Goal: Transaction & Acquisition: Purchase product/service

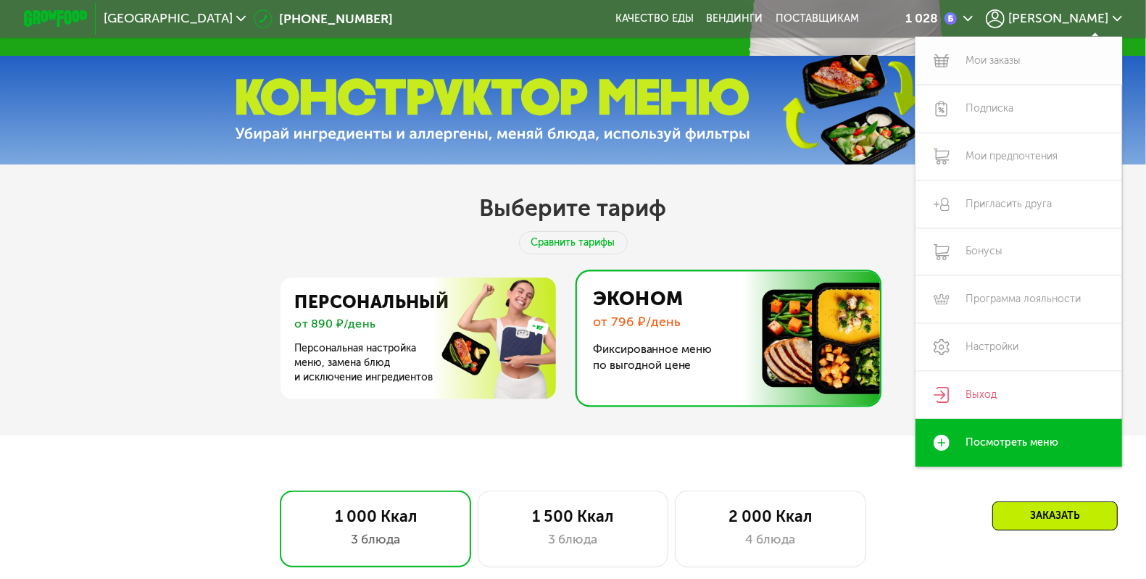
click at [977, 55] on link "Мои заказы" at bounding box center [1018, 61] width 207 height 48
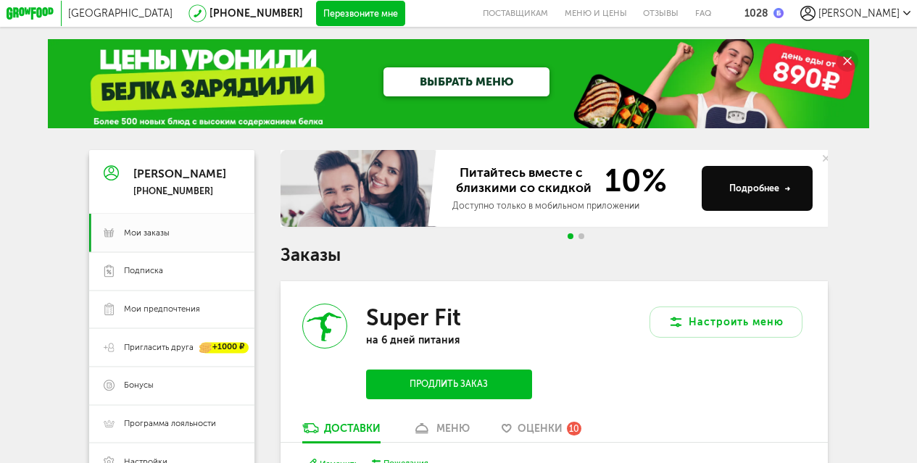
click at [885, 16] on span "[PERSON_NAME]" at bounding box center [858, 13] width 81 height 12
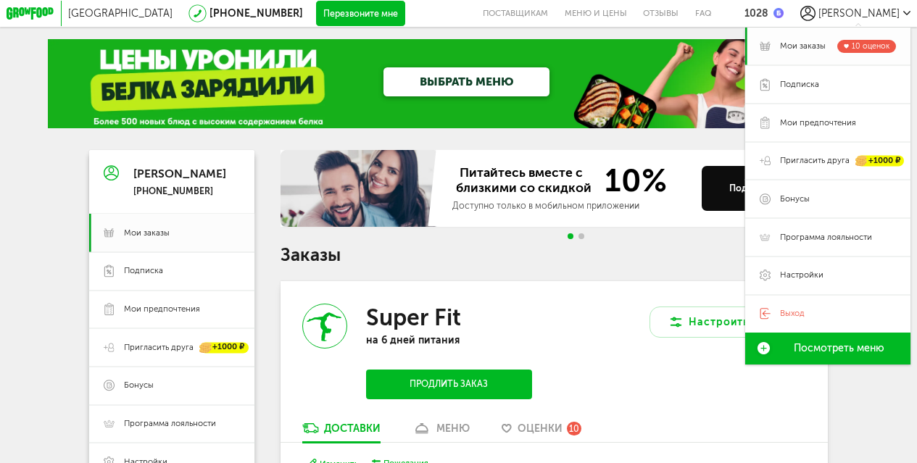
click at [805, 43] on span "Мои заказы" at bounding box center [803, 47] width 46 height 12
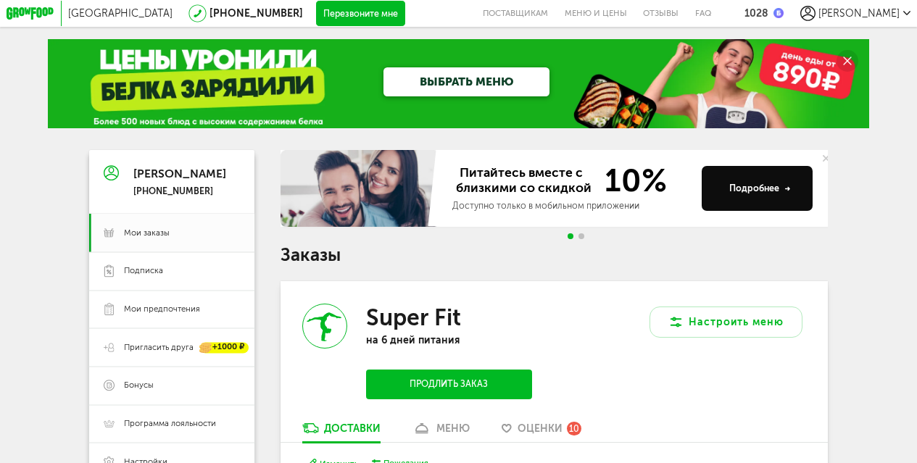
click at [768, 10] on div "1028" at bounding box center [756, 13] width 24 height 12
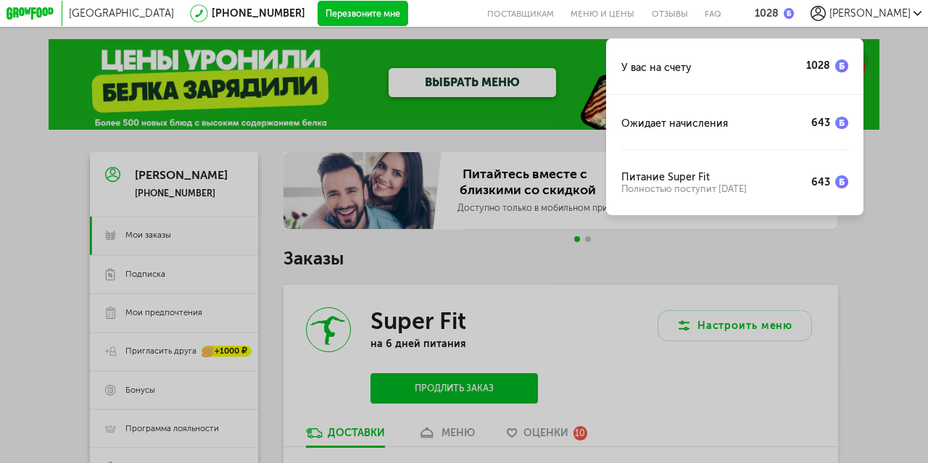
click at [866, 255] on div "У вас на счету 1028 Ожидает начисления 643 Питание Super Fit Полностью поступит…" at bounding box center [464, 231] width 928 height 463
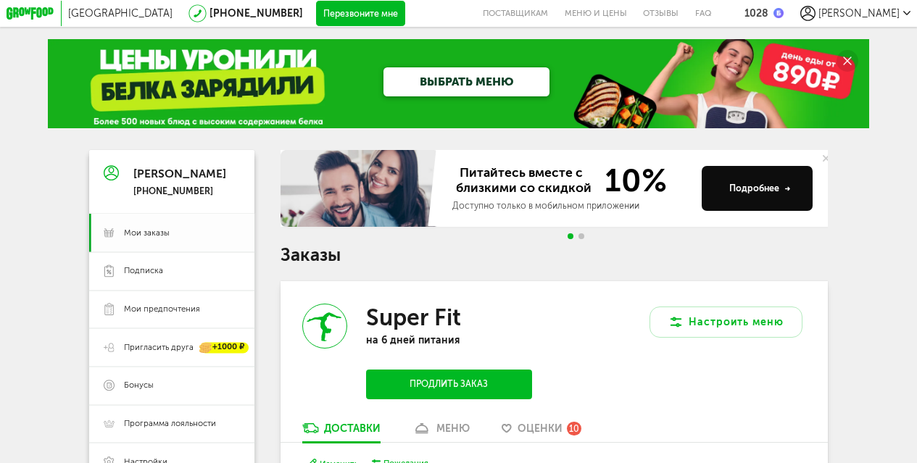
click at [154, 231] on span "Мои заказы" at bounding box center [147, 234] width 46 height 12
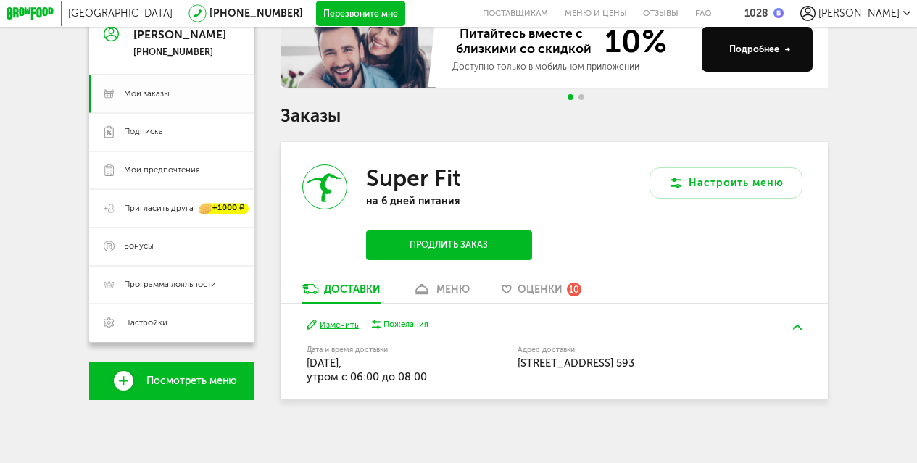
click at [164, 90] on span "Мои заказы" at bounding box center [147, 94] width 46 height 12
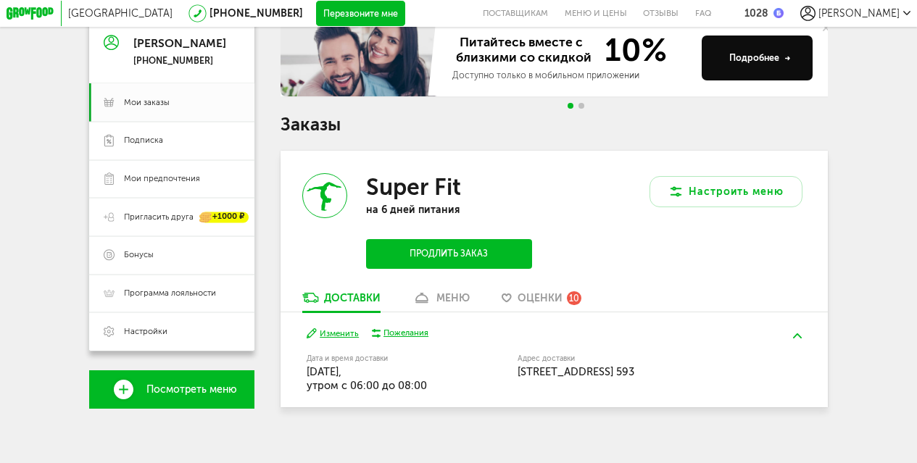
scroll to position [0, 0]
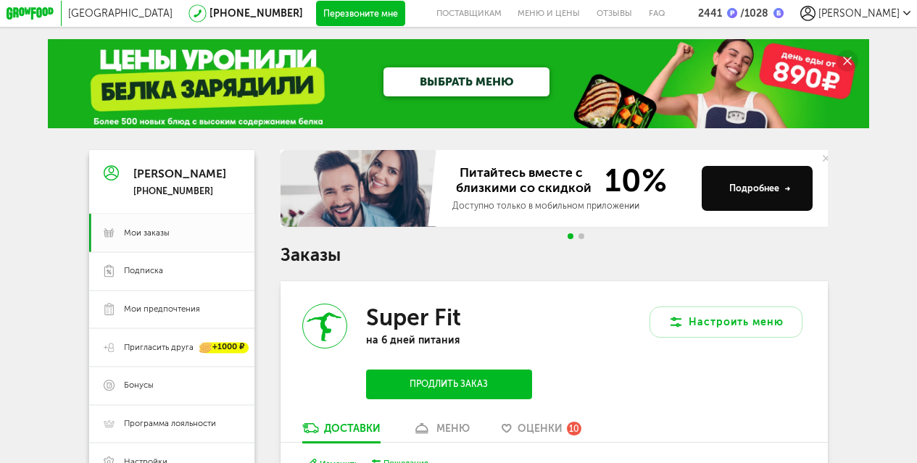
click at [22, 15] on icon at bounding box center [31, 13] width 49 height 13
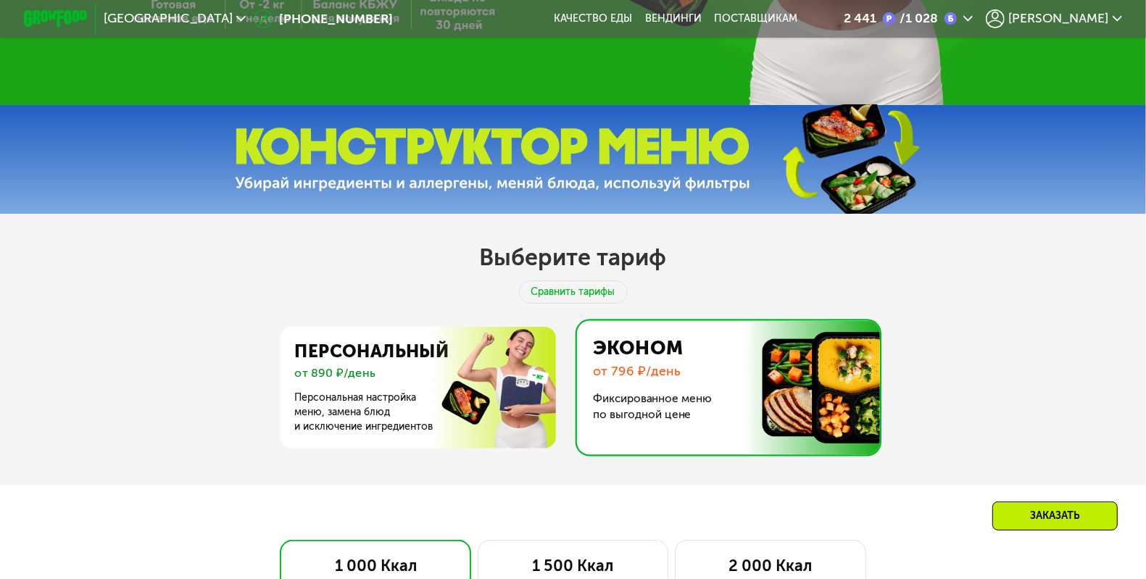
scroll to position [437, 0]
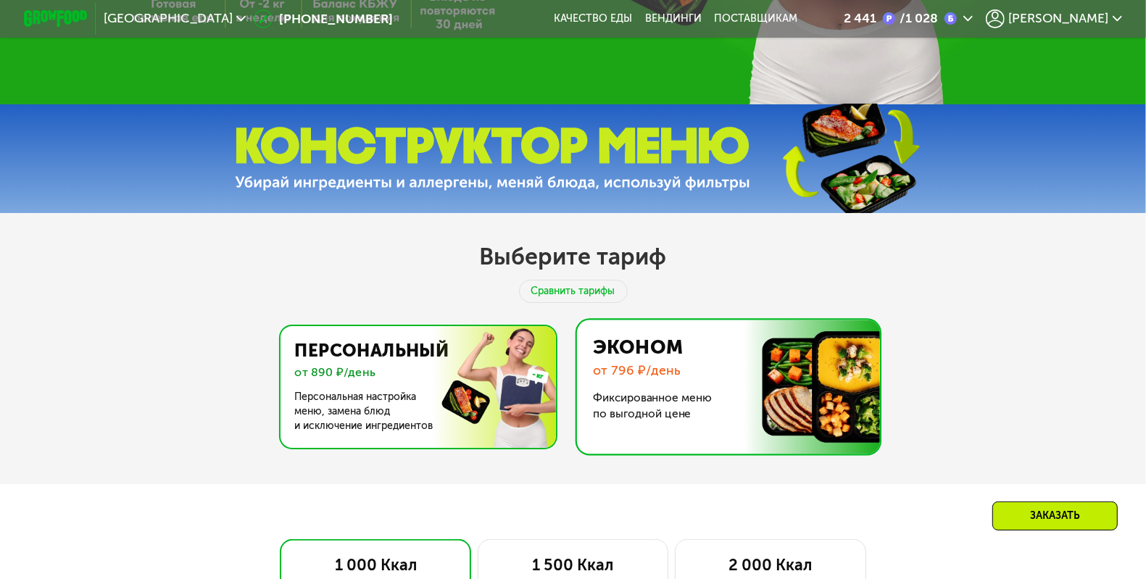
click at [354, 404] on img at bounding box center [414, 387] width 282 height 122
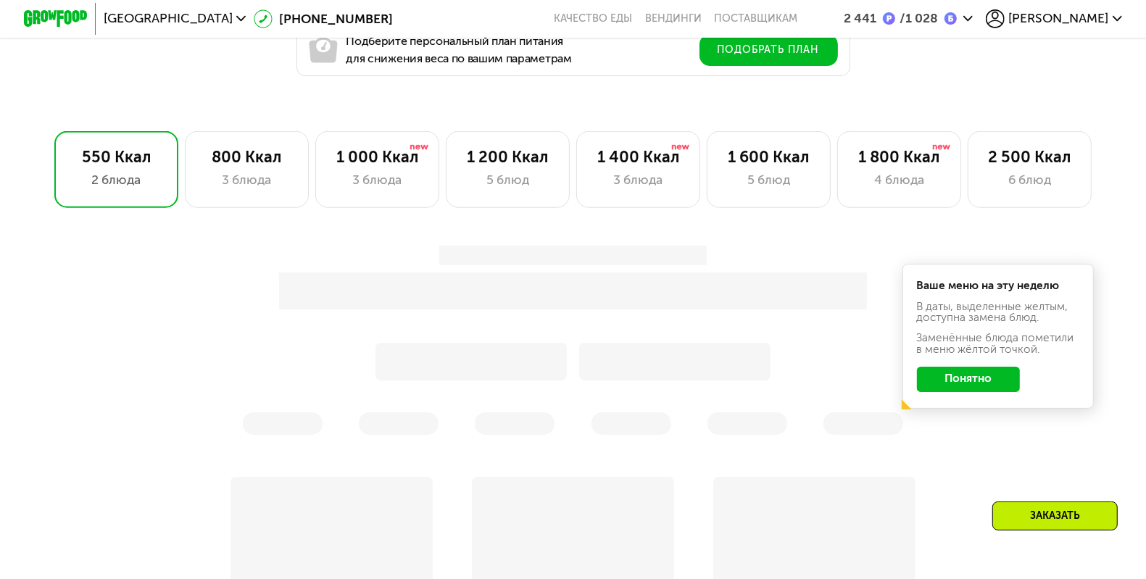
scroll to position [928, 0]
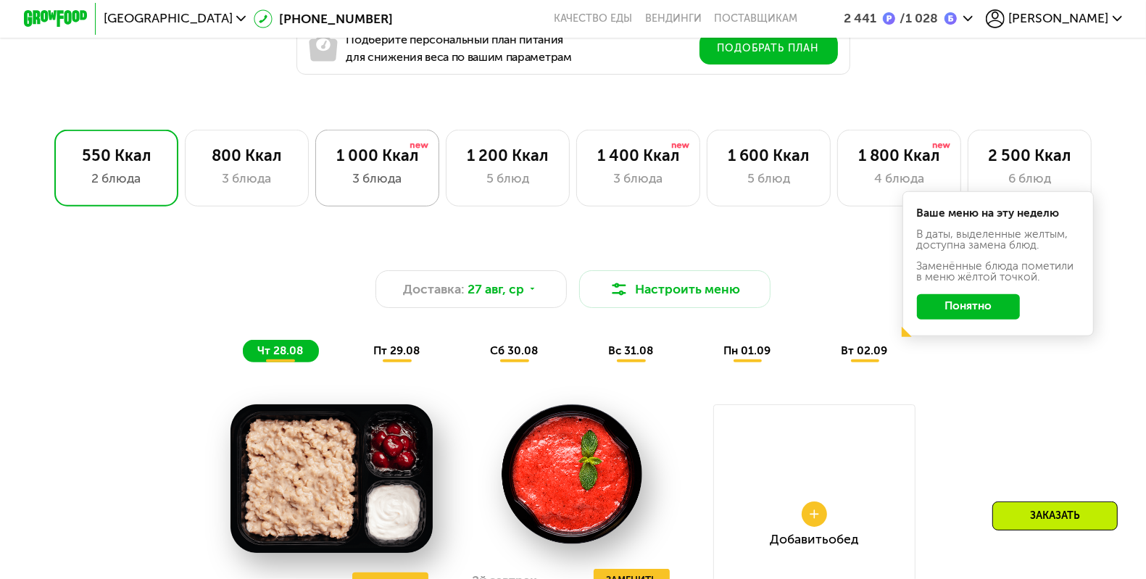
click at [355, 165] on div "1 000 Ккал" at bounding box center [377, 155] width 91 height 19
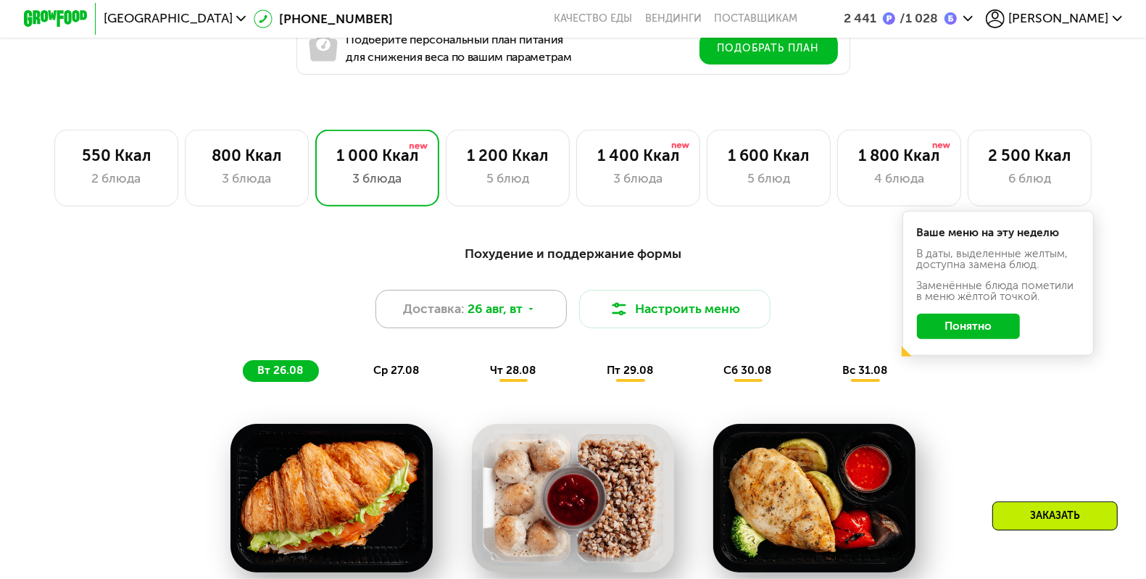
click at [513, 312] on span "26 авг, вт" at bounding box center [494, 308] width 55 height 19
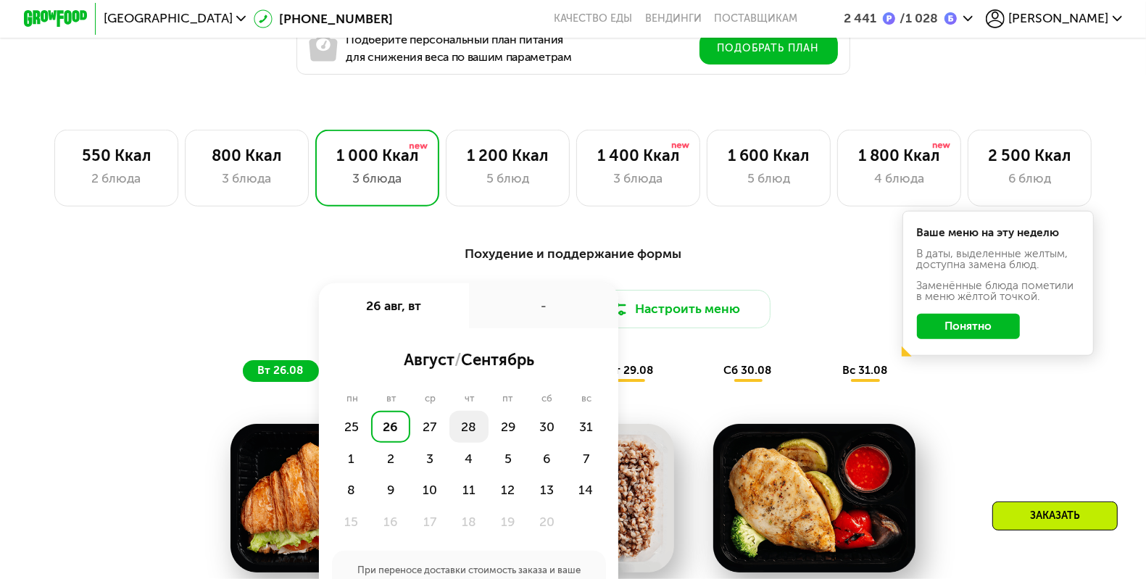
click at [489, 443] on div "28" at bounding box center [508, 427] width 39 height 32
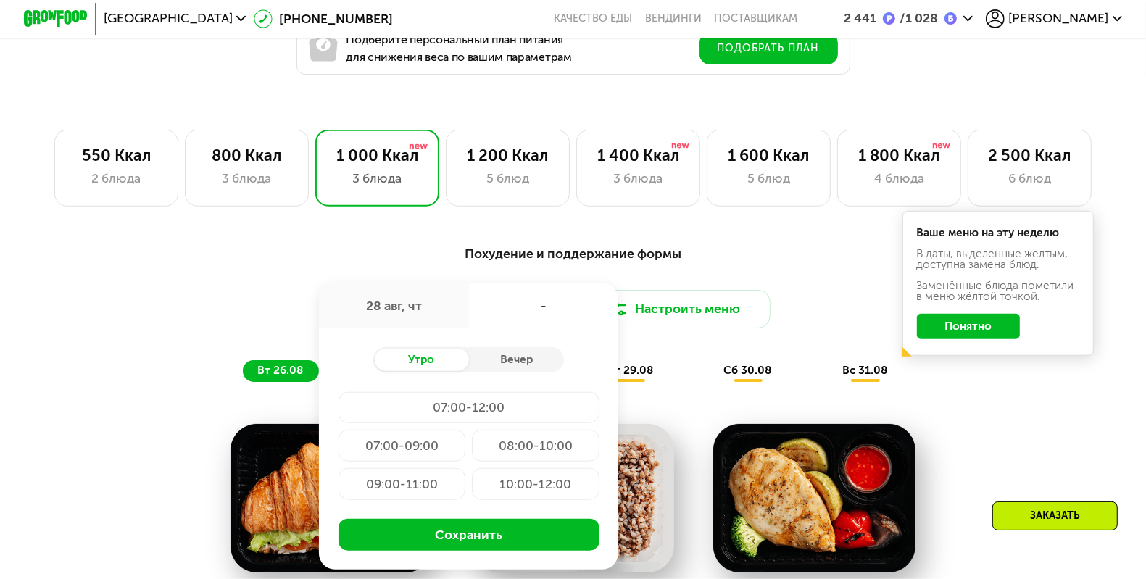
click at [472, 462] on div "07:00-09:00" at bounding box center [536, 446] width 128 height 32
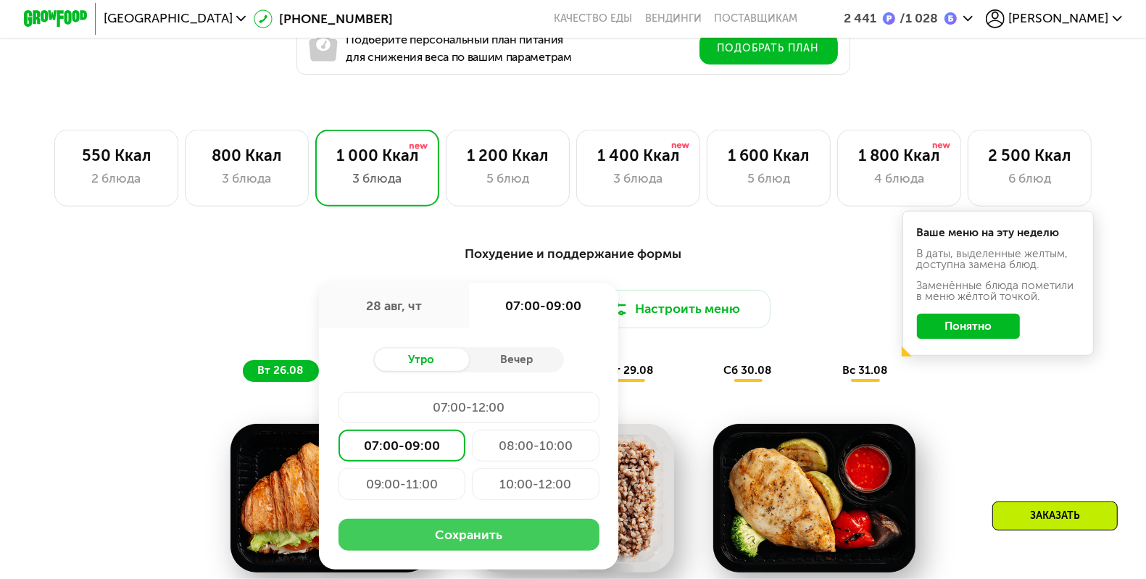
click at [481, 551] on button "Сохранить" at bounding box center [468, 535] width 261 height 32
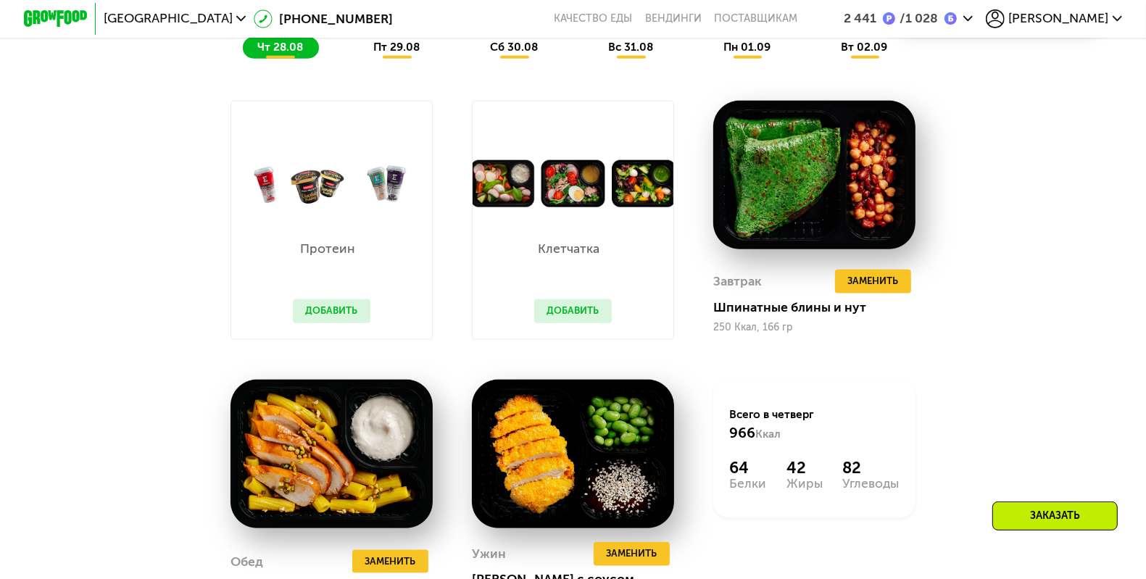
scroll to position [1252, 0]
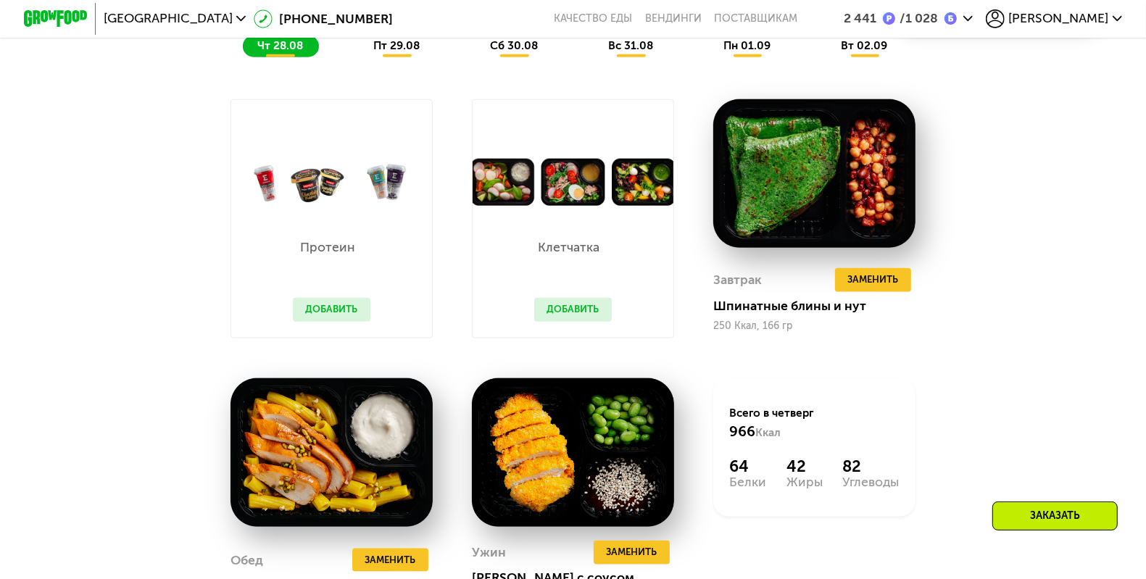
click at [399, 52] on span "пт 29.08" at bounding box center [396, 45] width 46 height 13
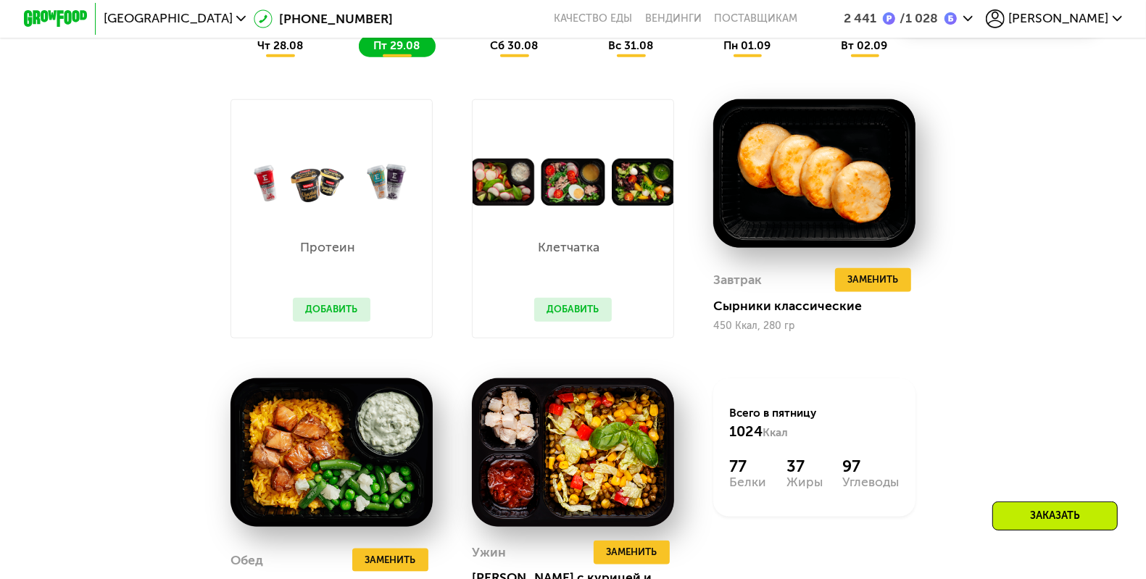
click at [290, 52] on span "чт 28.08" at bounding box center [280, 45] width 46 height 13
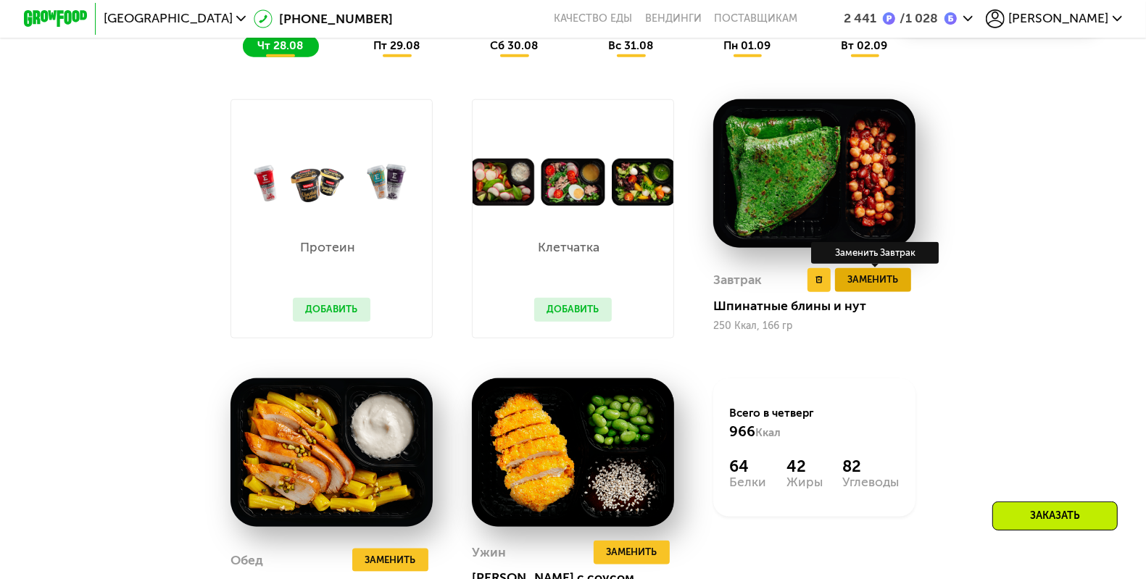
click at [885, 288] on span "Заменить" at bounding box center [873, 280] width 51 height 16
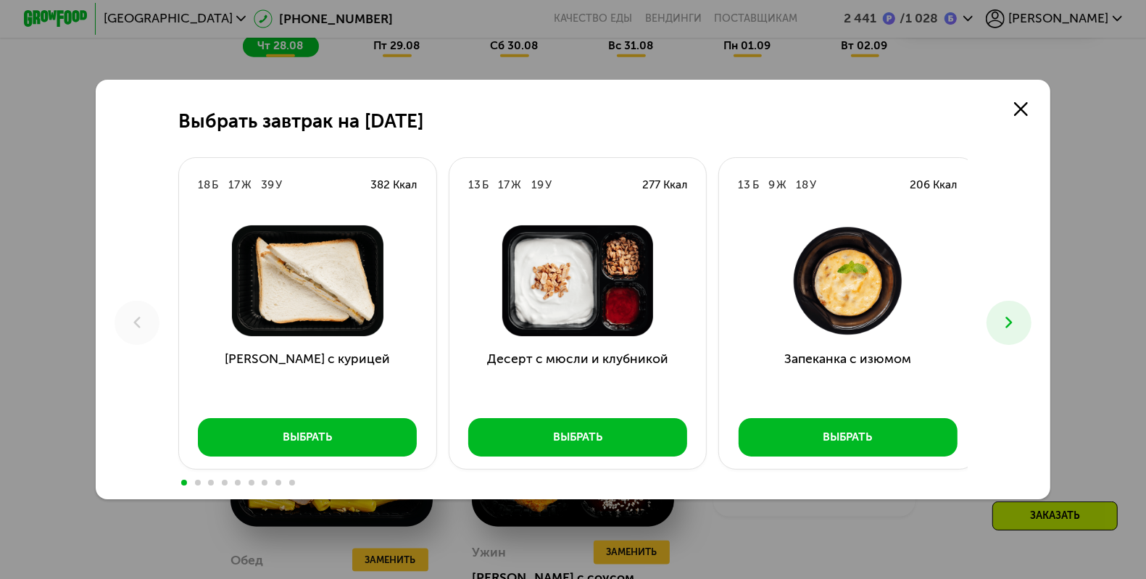
click at [1029, 328] on button at bounding box center [1008, 323] width 44 height 44
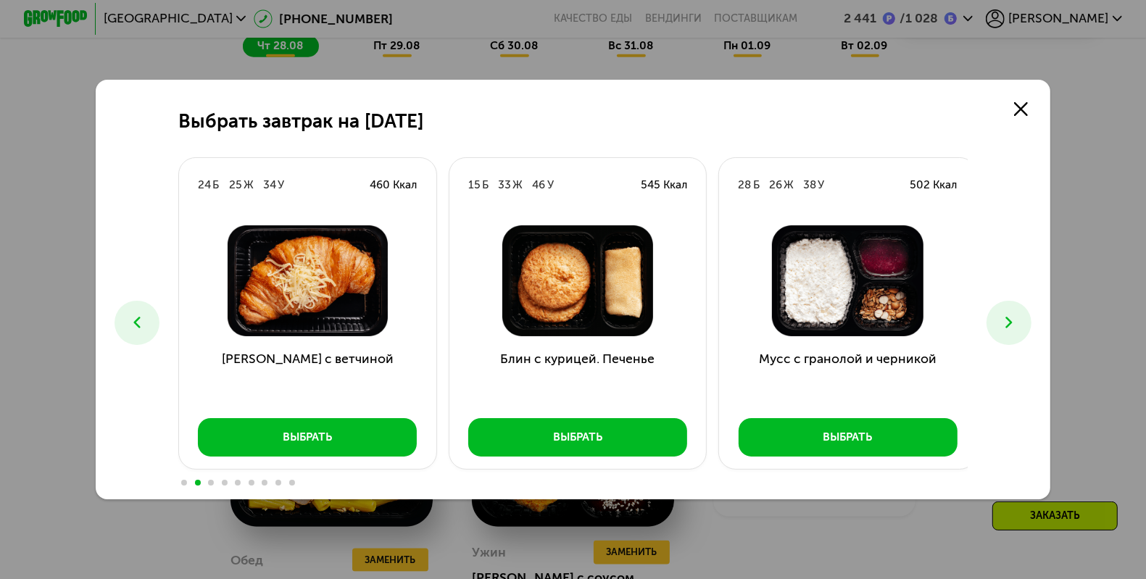
click at [1029, 328] on button at bounding box center [1008, 323] width 44 height 44
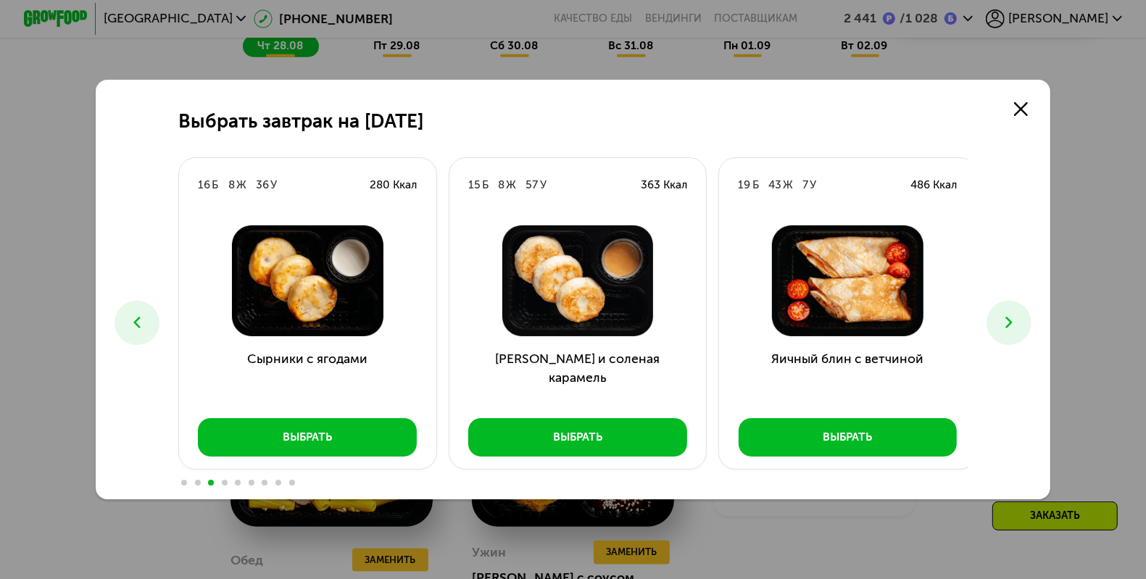
click at [1018, 328] on icon at bounding box center [1008, 322] width 19 height 19
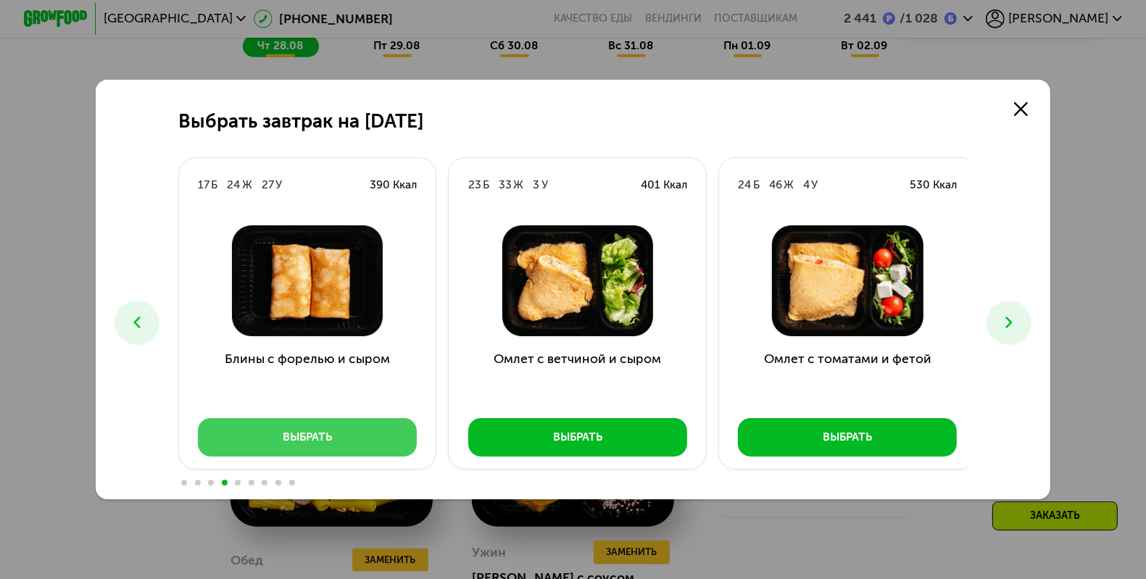
click at [346, 433] on button "Выбрать" at bounding box center [307, 437] width 219 height 38
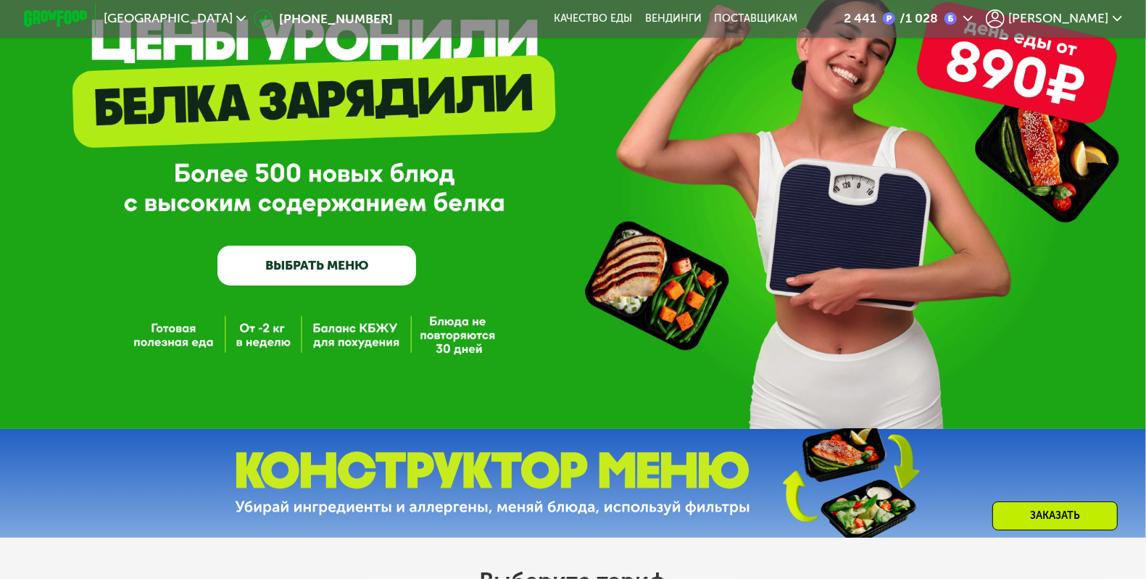
scroll to position [107, 0]
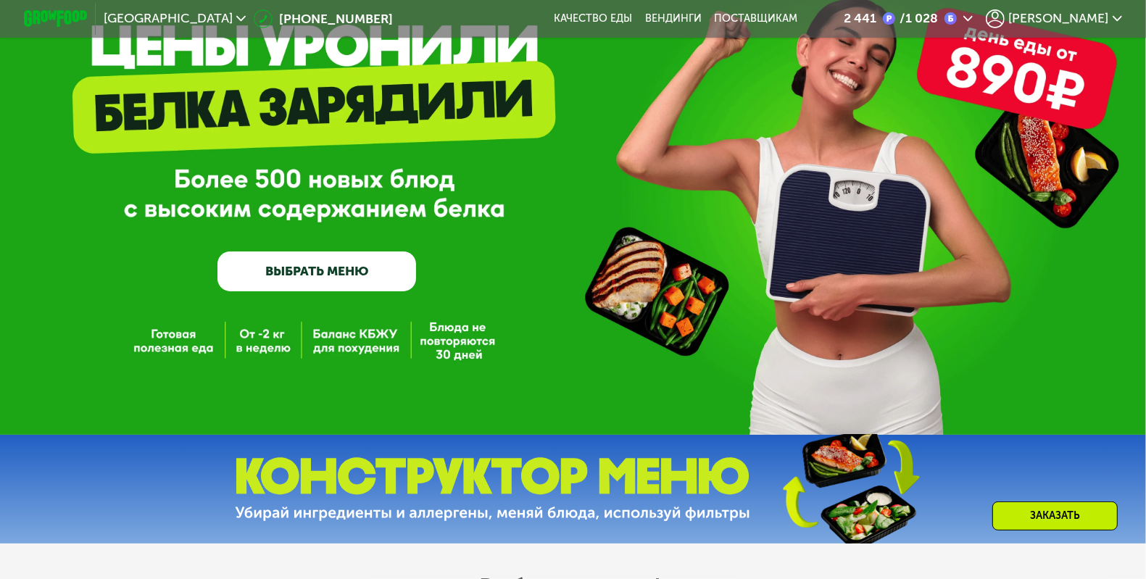
click at [1102, 12] on span "[PERSON_NAME]" at bounding box center [1058, 18] width 100 height 13
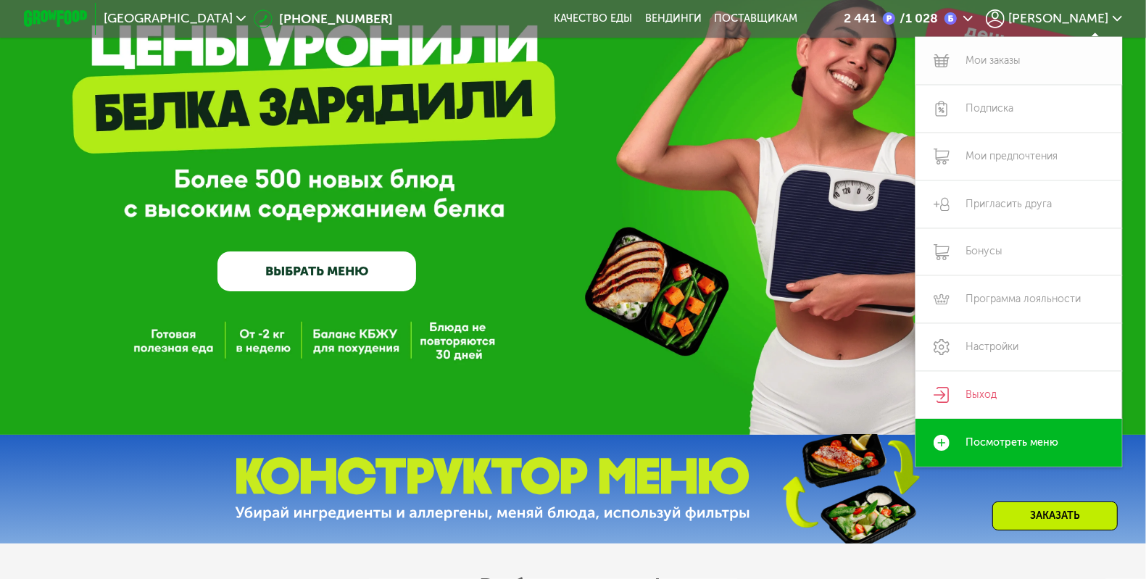
click at [1008, 59] on link "Мои заказы" at bounding box center [1018, 61] width 207 height 48
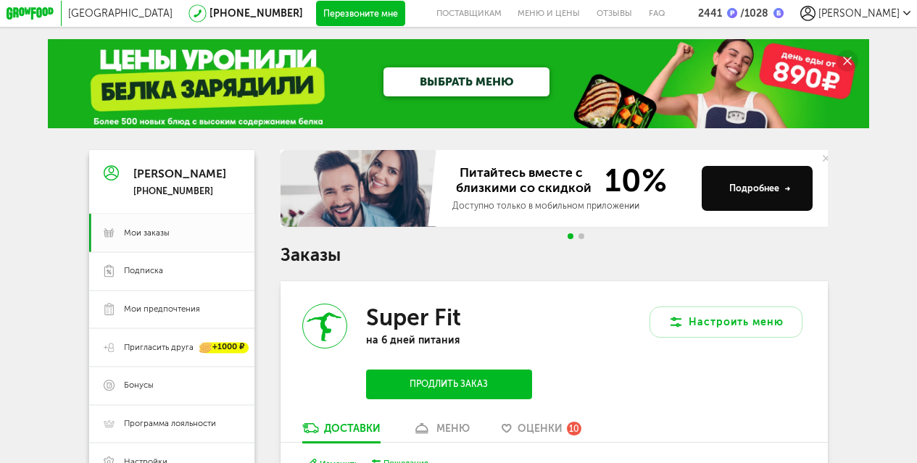
scroll to position [146, 0]
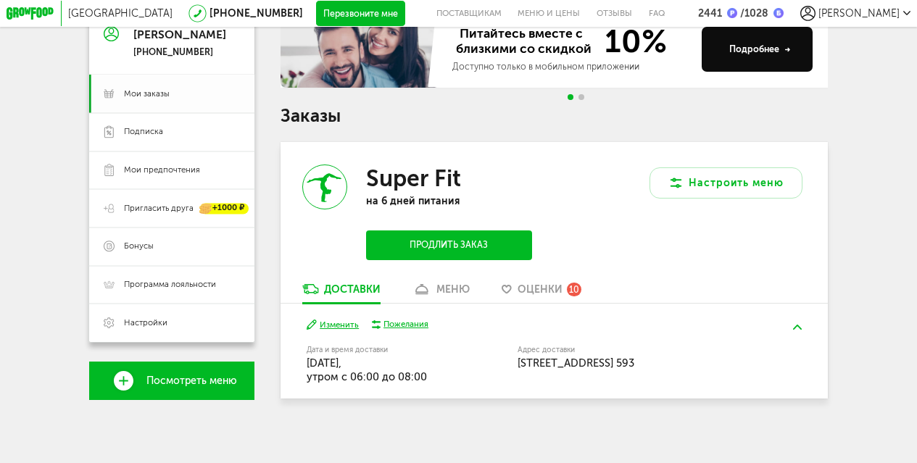
click at [171, 81] on link "Мои заказы" at bounding box center [171, 94] width 165 height 38
click at [875, 202] on div "Москва [PHONE_NUMBER] Перезвоните мне поставщикам Меню и цены Отзывы FAQ 2441 /…" at bounding box center [458, 162] width 917 height 602
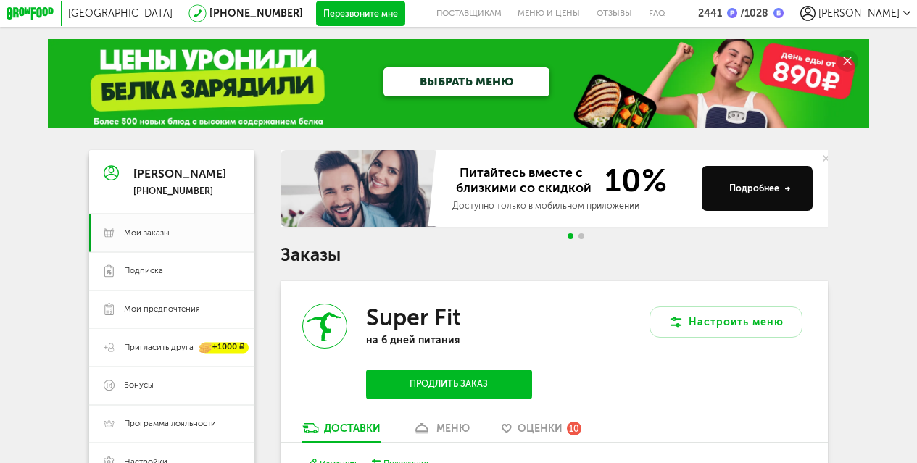
click at [884, 17] on span "[PERSON_NAME]" at bounding box center [858, 13] width 81 height 12
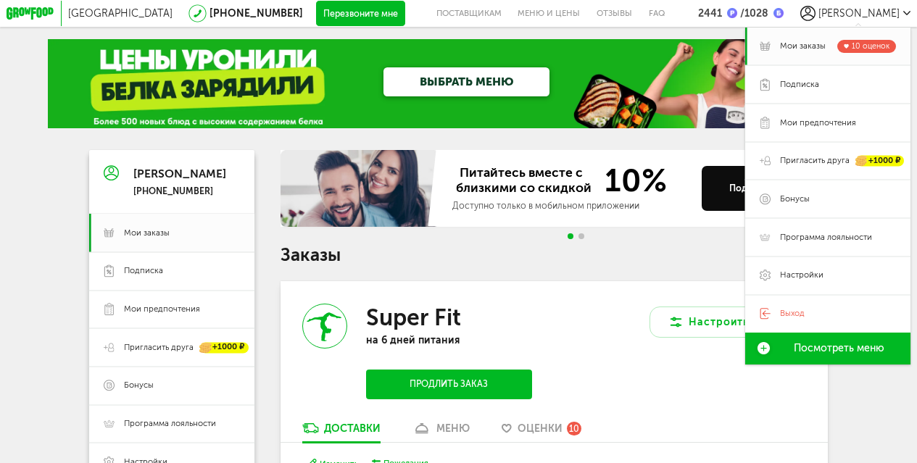
click at [485, 254] on h1 "Заказы" at bounding box center [553, 255] width 547 height 17
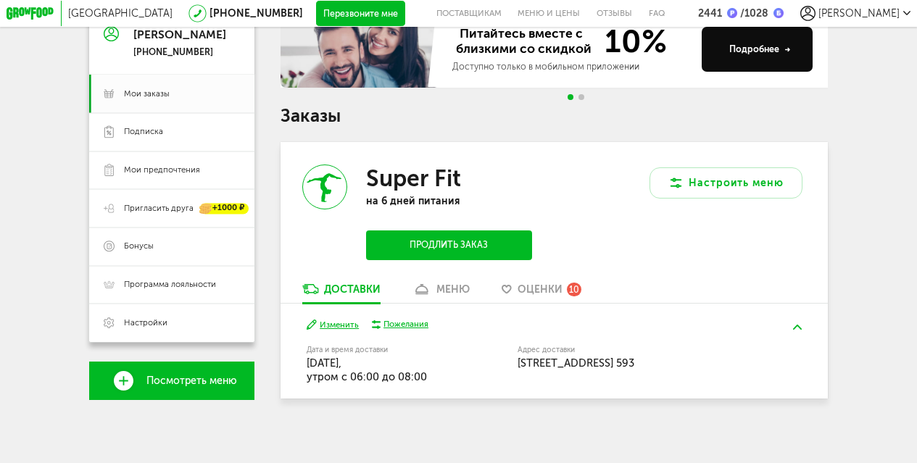
click at [585, 94] on div at bounding box center [576, 97] width 22 height 6
click at [581, 94] on span "Go to slide 2" at bounding box center [581, 97] width 6 height 6
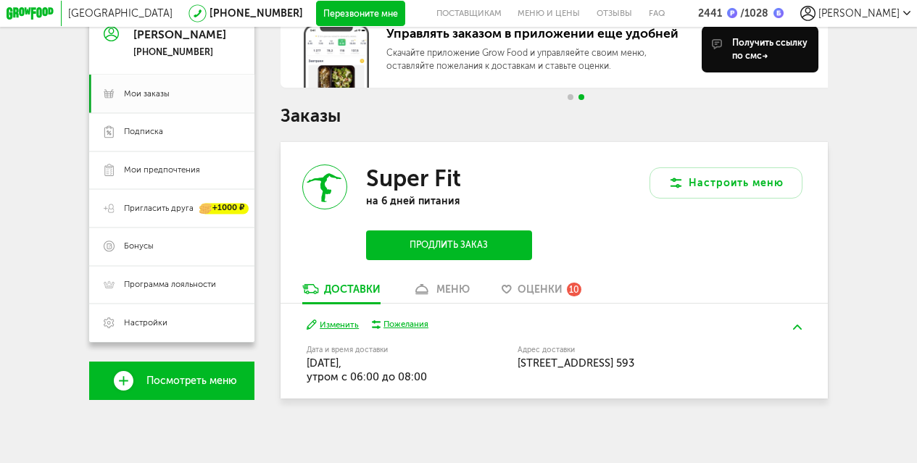
scroll to position [0, 0]
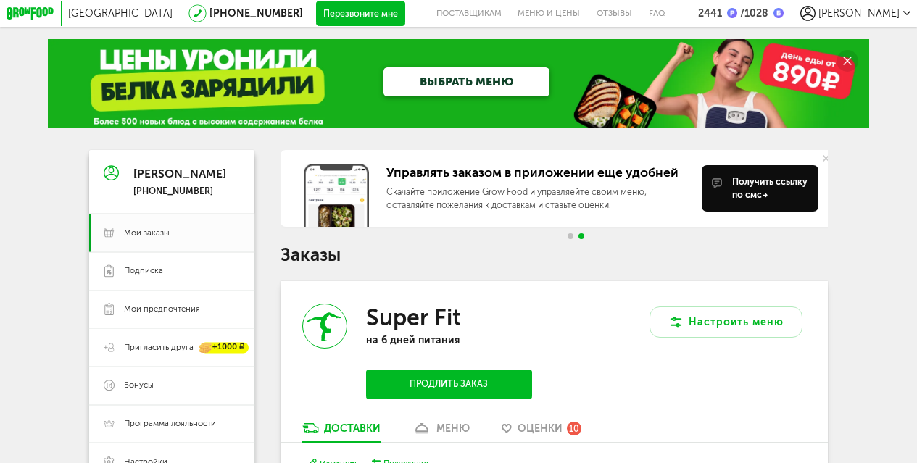
click at [29, 9] on icon at bounding box center [31, 13] width 49 height 13
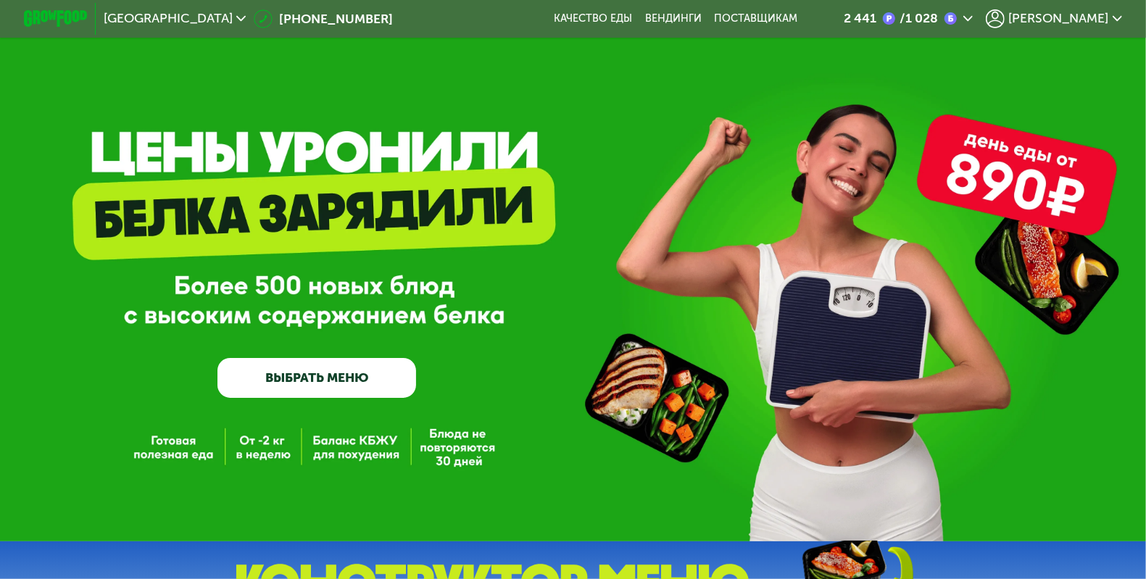
scroll to position [414, 0]
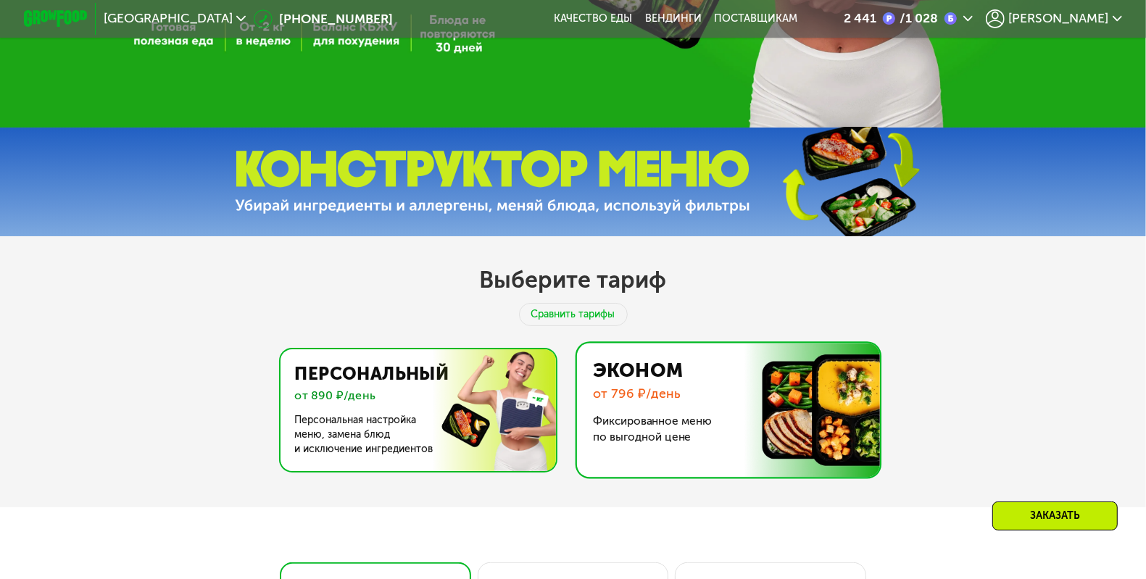
click at [385, 417] on img at bounding box center [414, 410] width 282 height 122
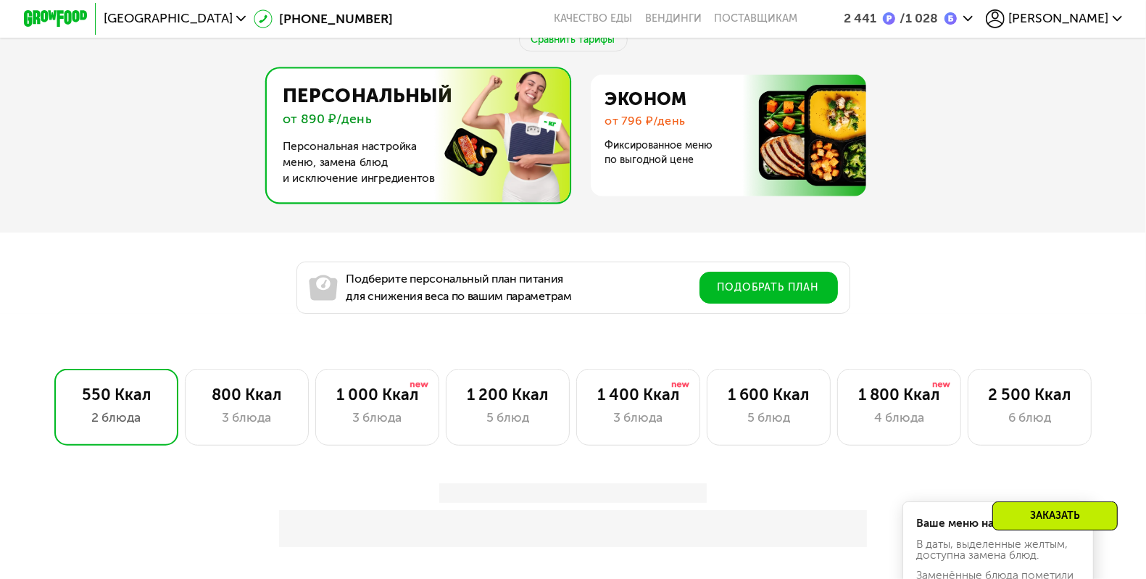
scroll to position [690, 0]
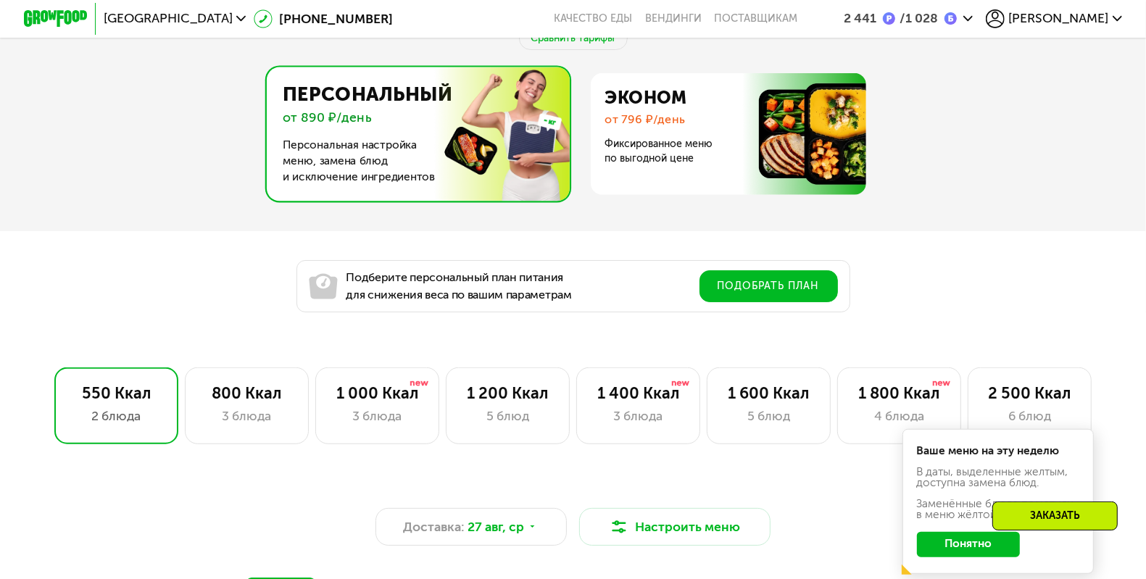
click at [385, 417] on div "3 блюда" at bounding box center [377, 416] width 91 height 19
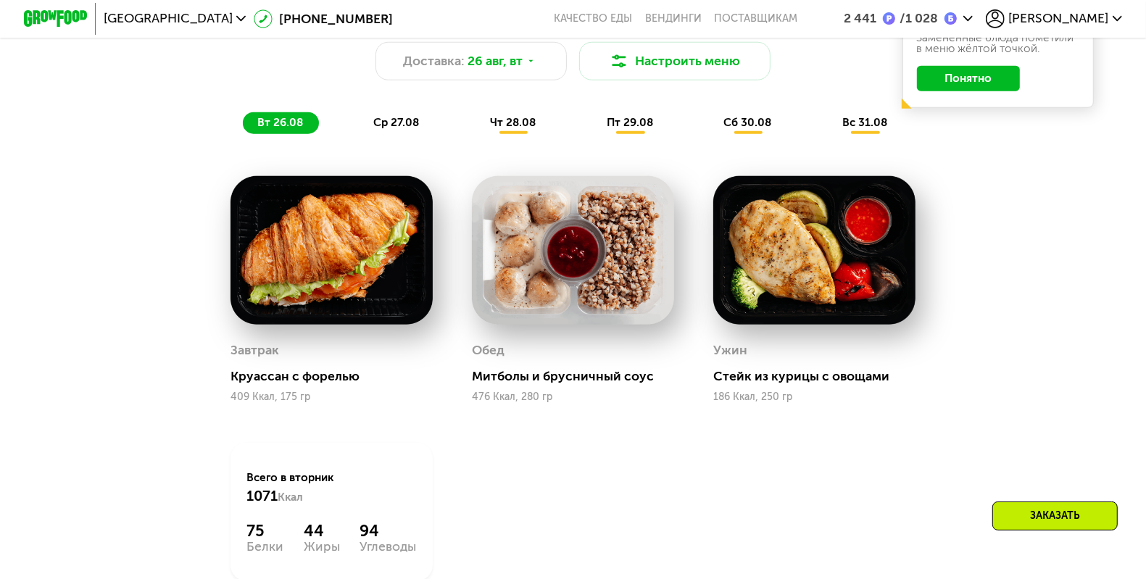
scroll to position [1176, 0]
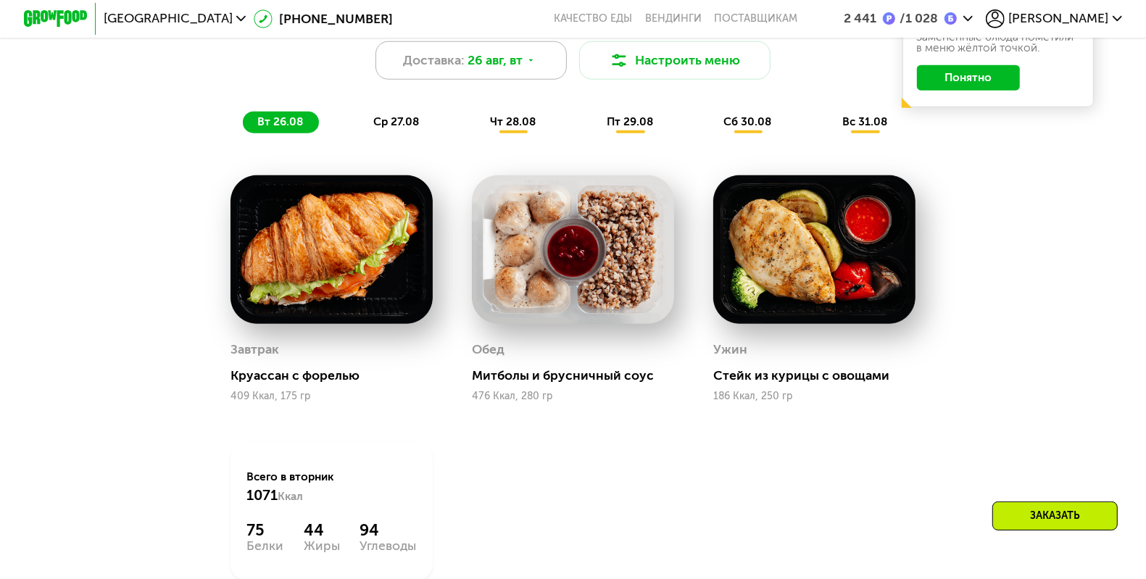
click at [561, 65] on div "Доставка: 26 авг, вт" at bounding box center [470, 60] width 191 height 38
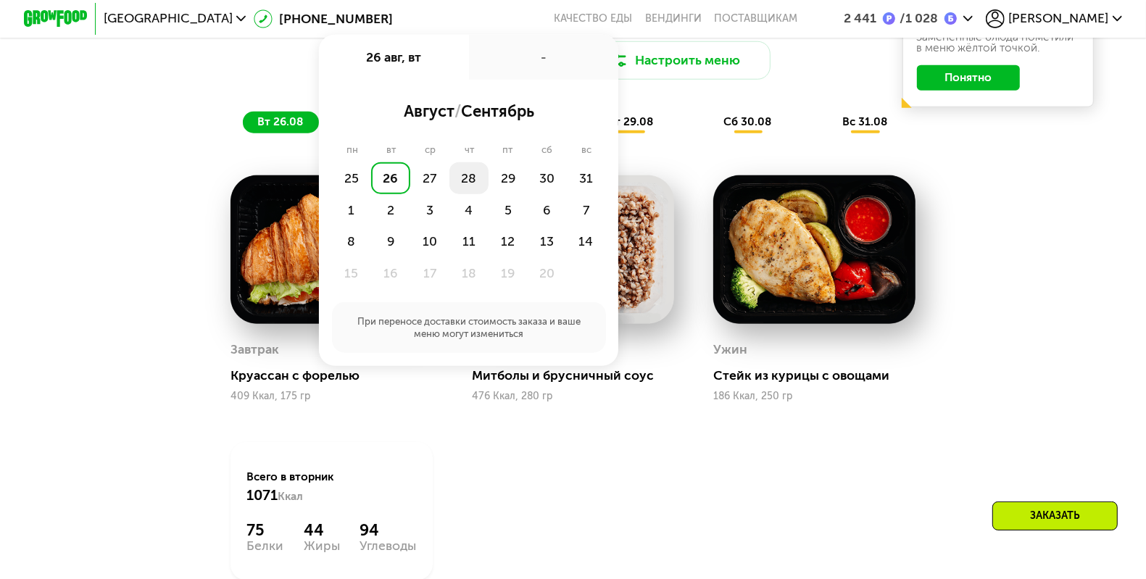
click at [489, 187] on div "28" at bounding box center [508, 178] width 39 height 32
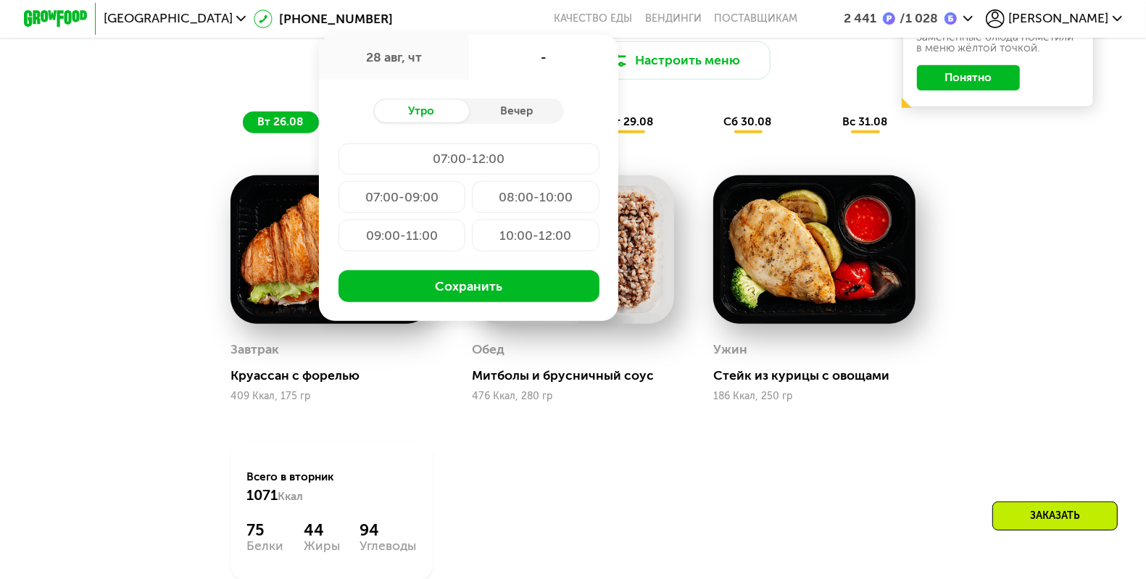
click at [472, 206] on div "07:00-09:00" at bounding box center [536, 197] width 128 height 32
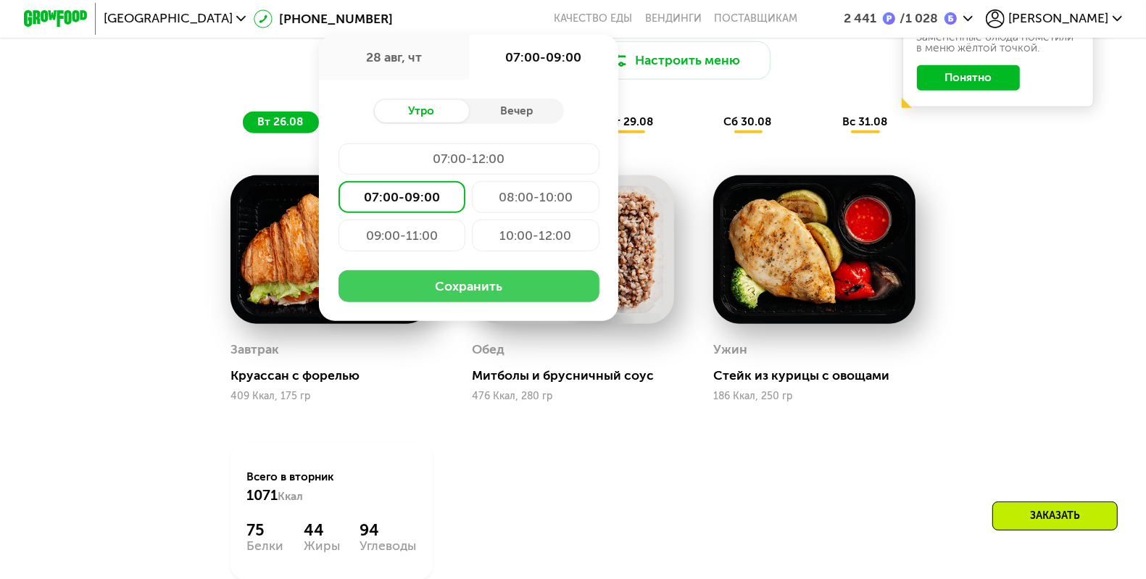
click at [452, 302] on button "Сохранить" at bounding box center [468, 286] width 261 height 32
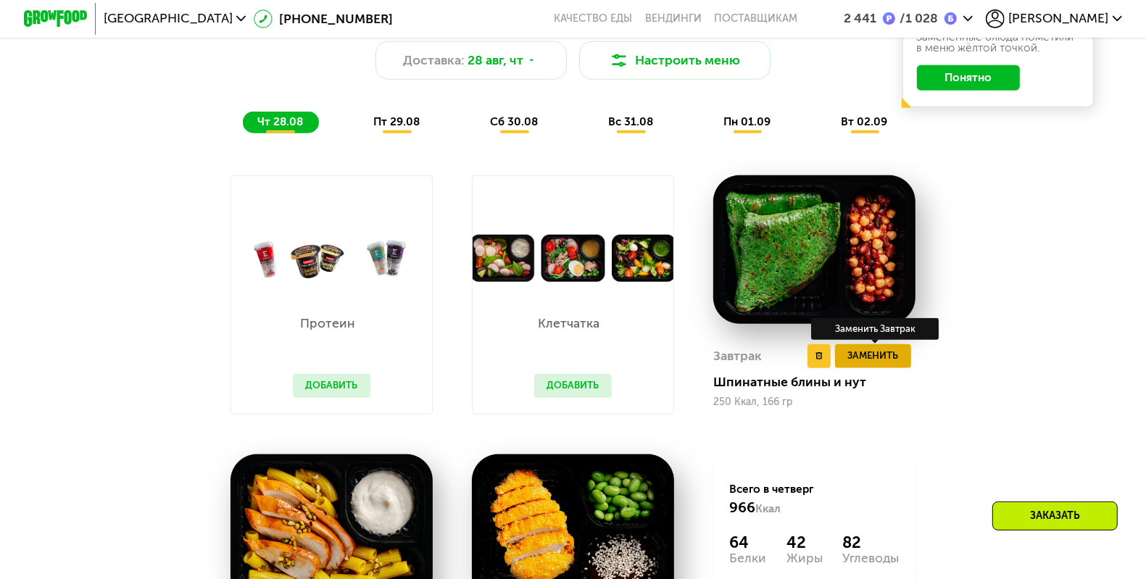
click at [881, 364] on span "Заменить" at bounding box center [873, 356] width 51 height 16
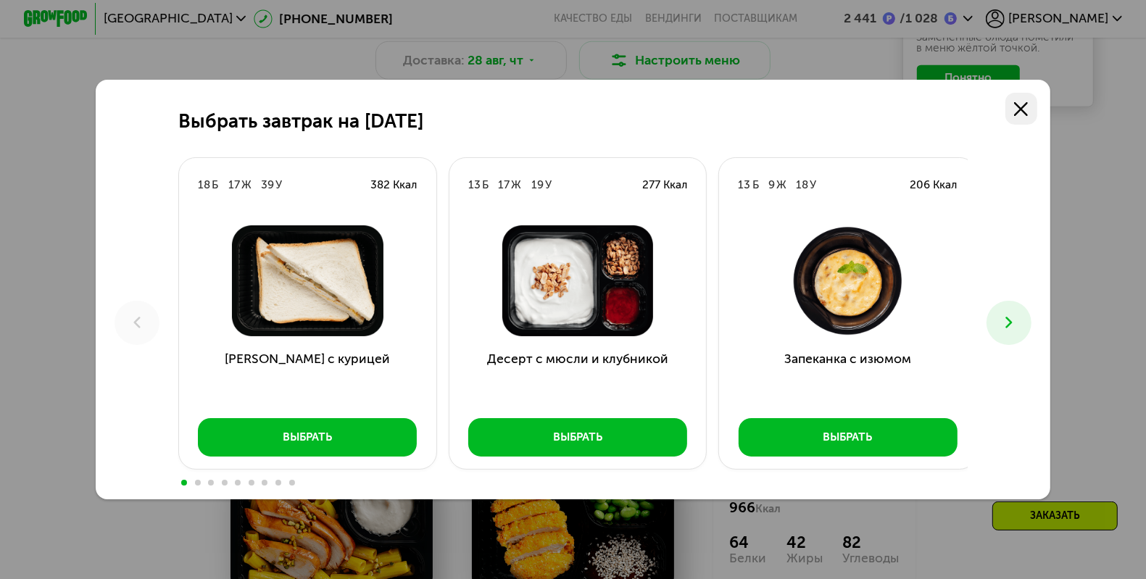
click at [1028, 109] on icon at bounding box center [1021, 109] width 14 height 14
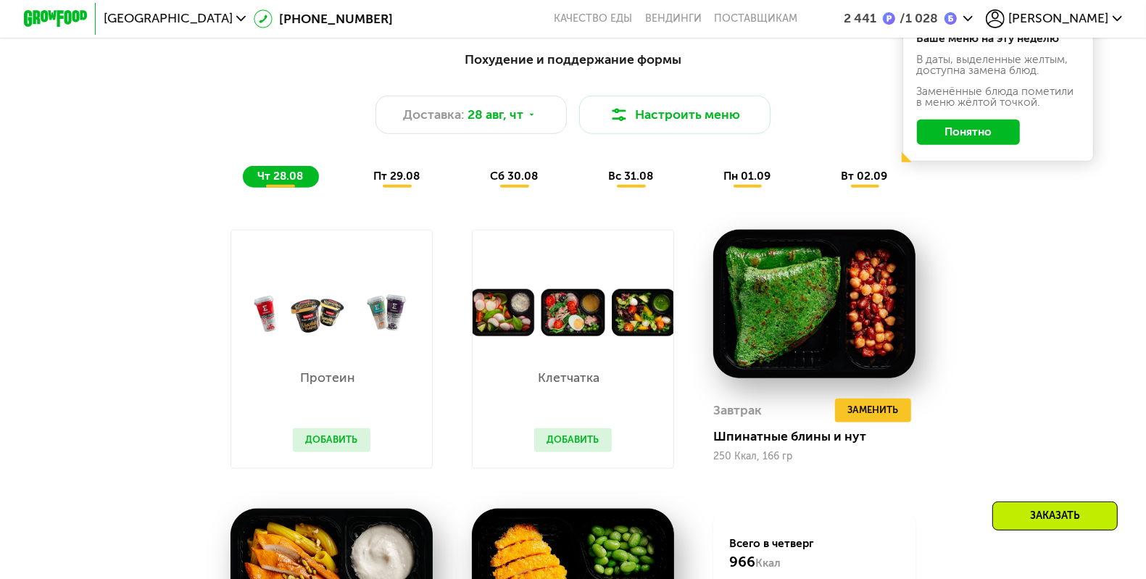
scroll to position [1121, 0]
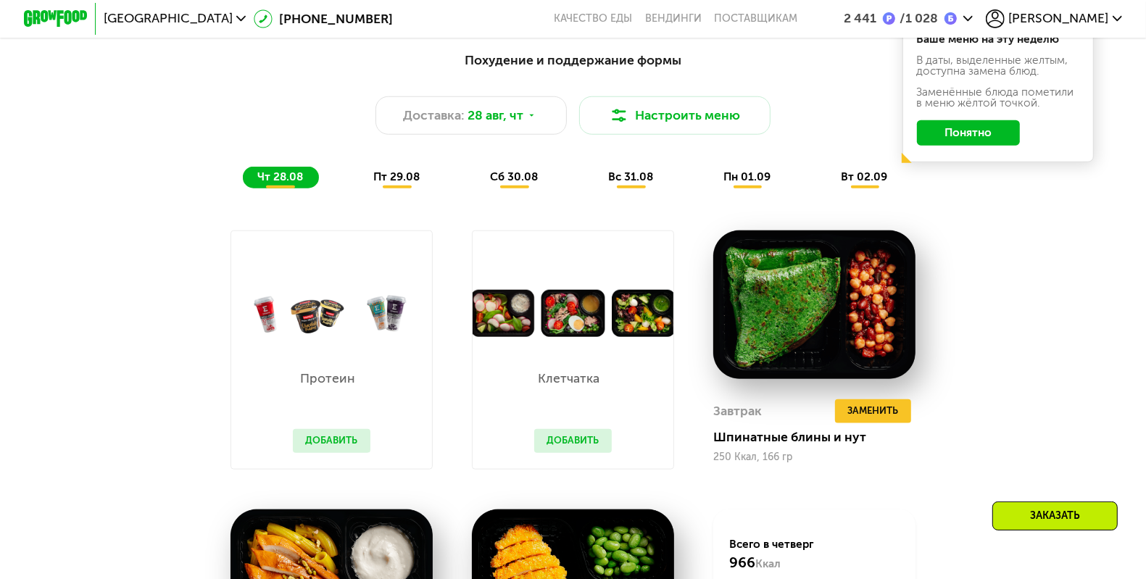
click at [475, 189] on div "пт 29.08" at bounding box center [514, 178] width 78 height 22
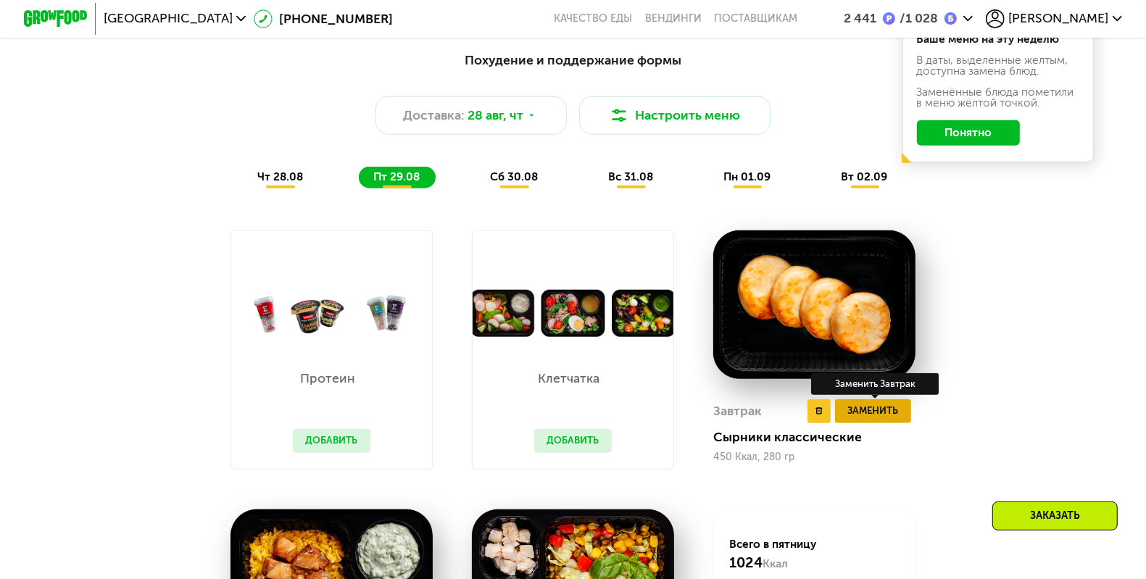
click at [898, 417] on span "Заменить" at bounding box center [873, 411] width 51 height 16
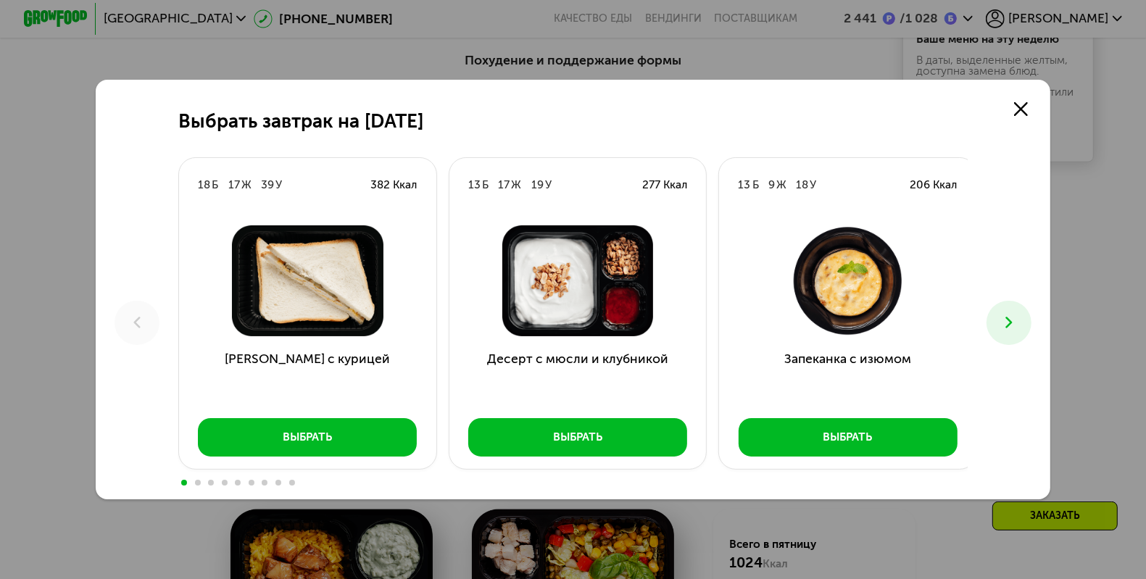
click at [1013, 323] on use at bounding box center [1009, 323] width 7 height 12
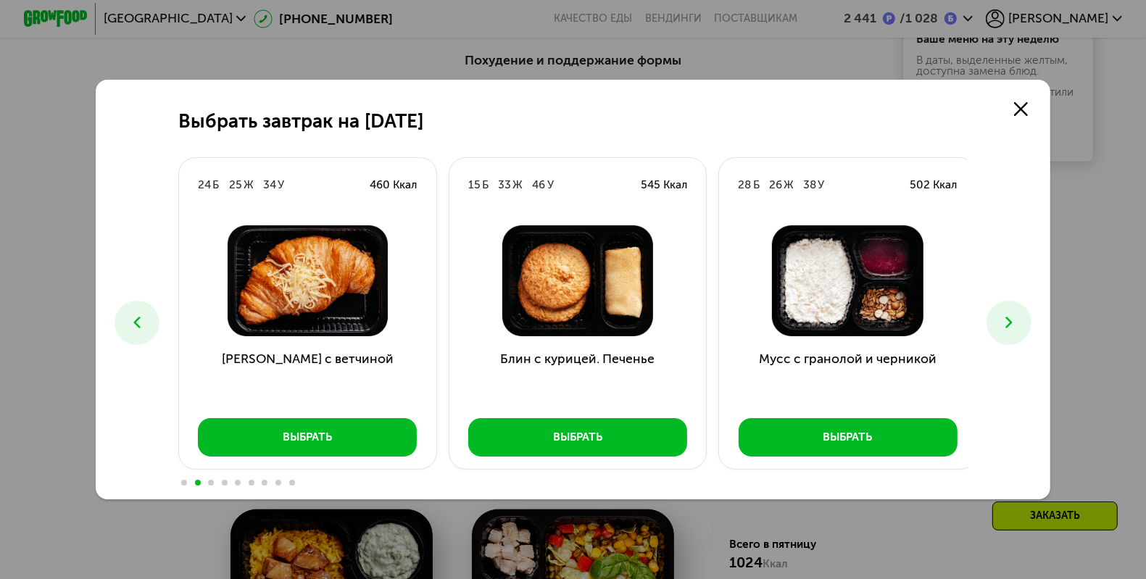
click at [1013, 323] on use at bounding box center [1009, 323] width 7 height 12
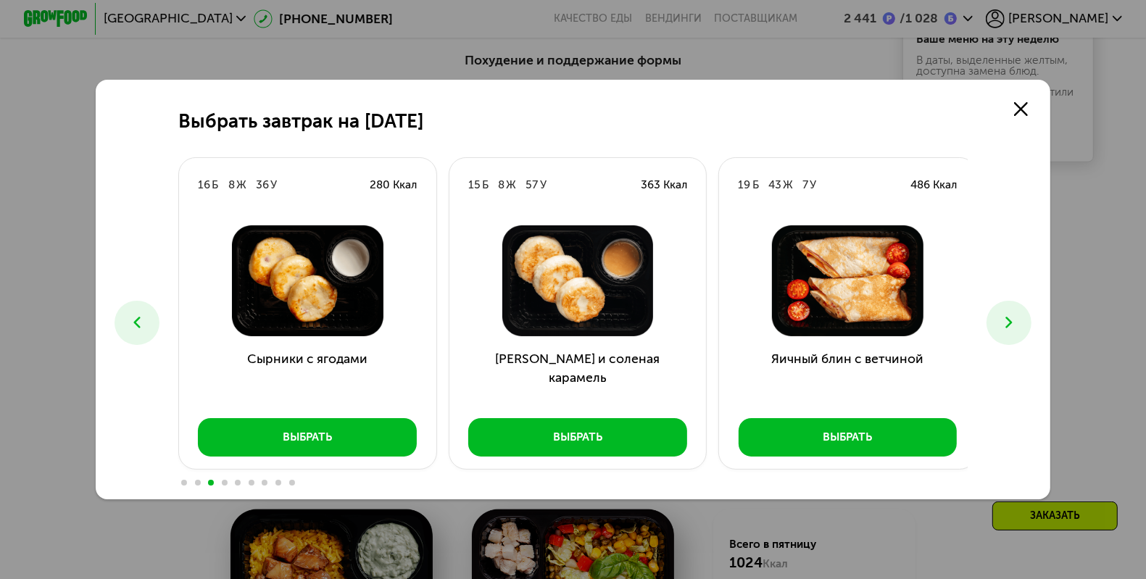
click at [1013, 323] on use at bounding box center [1009, 323] width 7 height 12
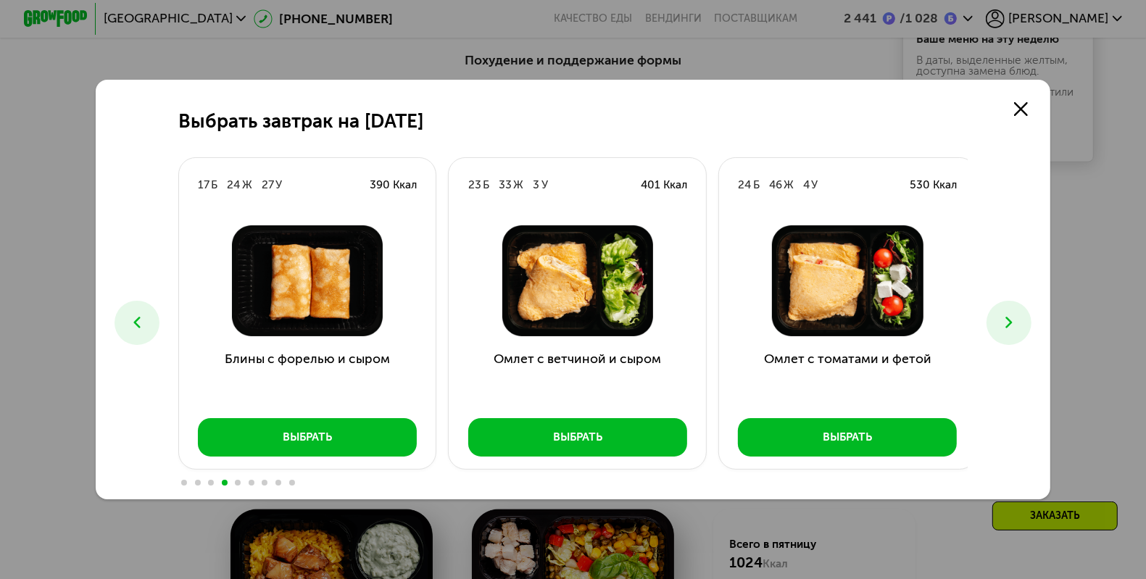
click at [1013, 323] on use at bounding box center [1009, 323] width 7 height 12
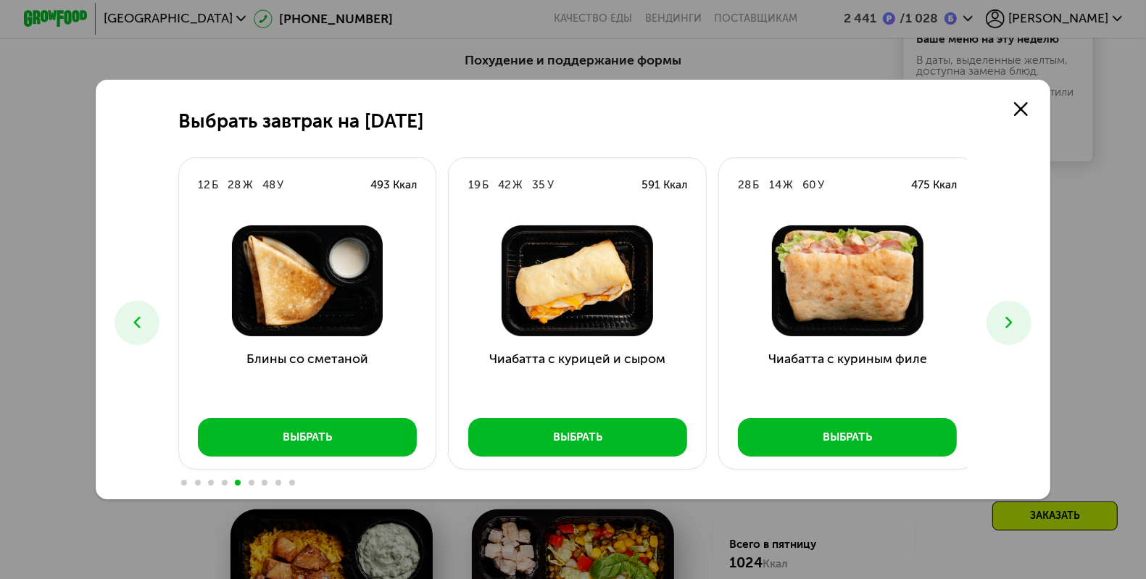
click at [1013, 323] on use at bounding box center [1009, 323] width 7 height 12
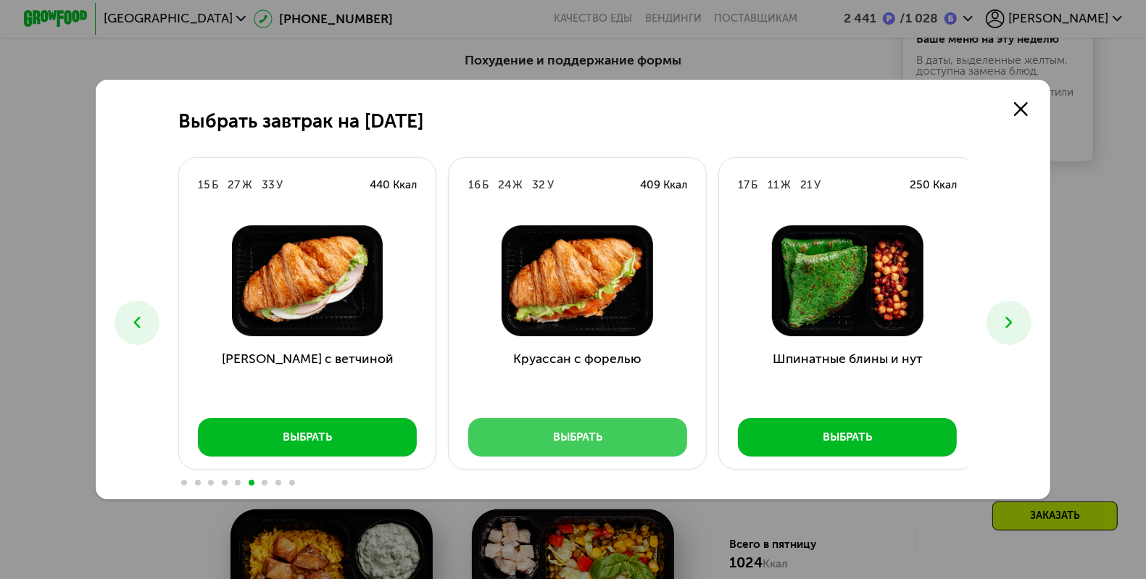
click at [589, 438] on div "Выбрать" at bounding box center [577, 438] width 49 height 16
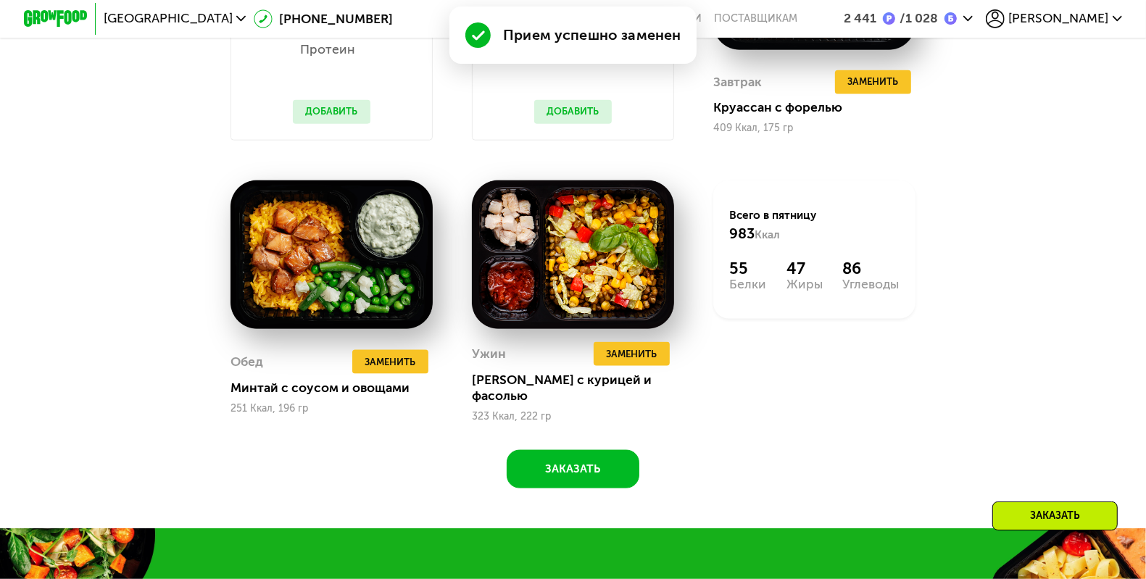
scroll to position [1491, 0]
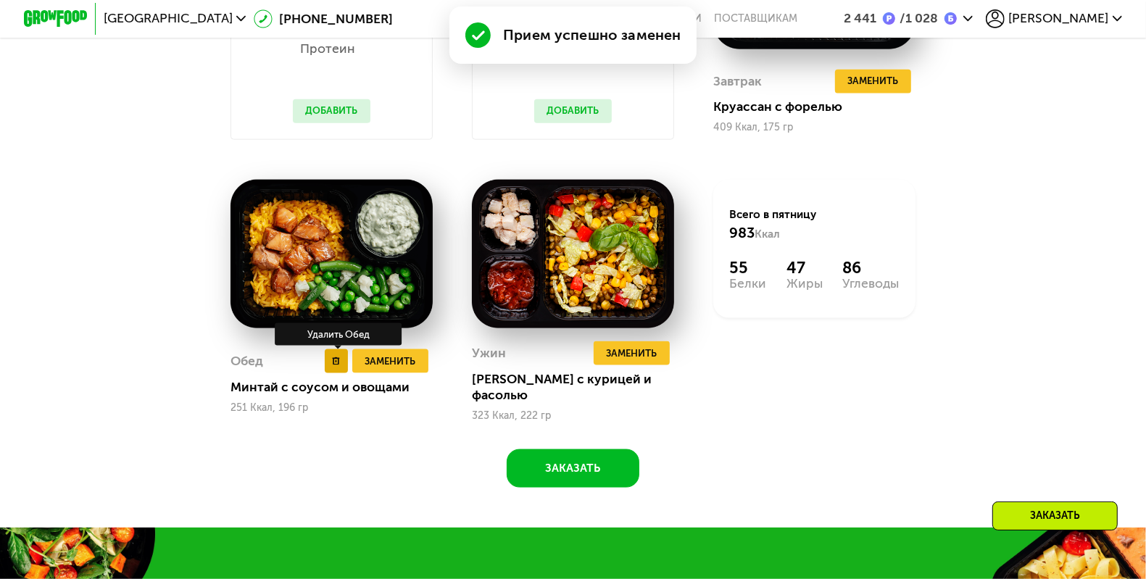
click at [333, 365] on use at bounding box center [336, 361] width 7 height 8
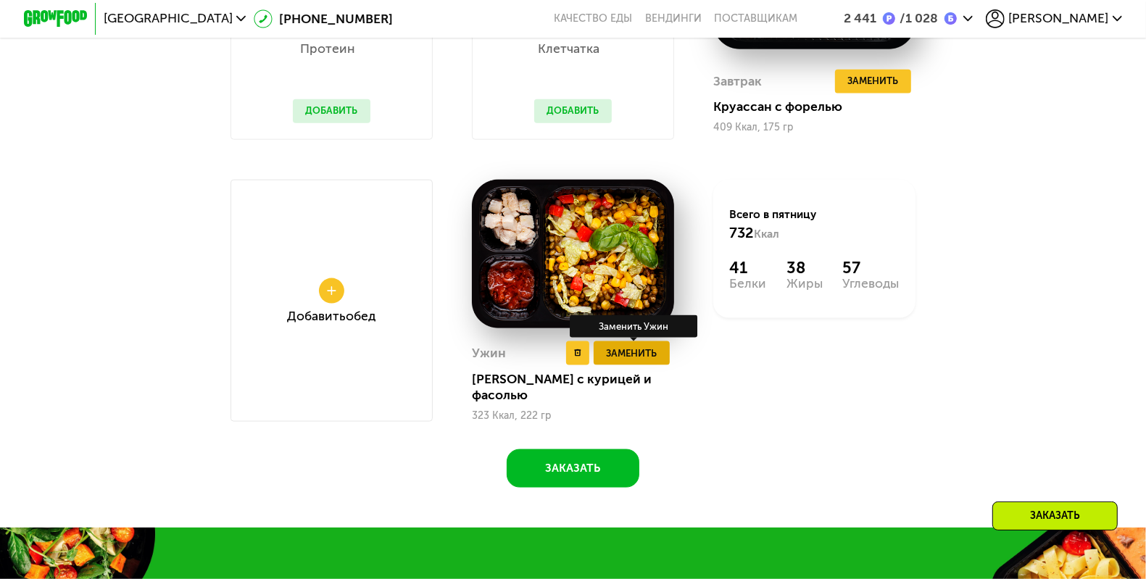
click at [636, 365] on button "Заменить" at bounding box center [632, 353] width 76 height 24
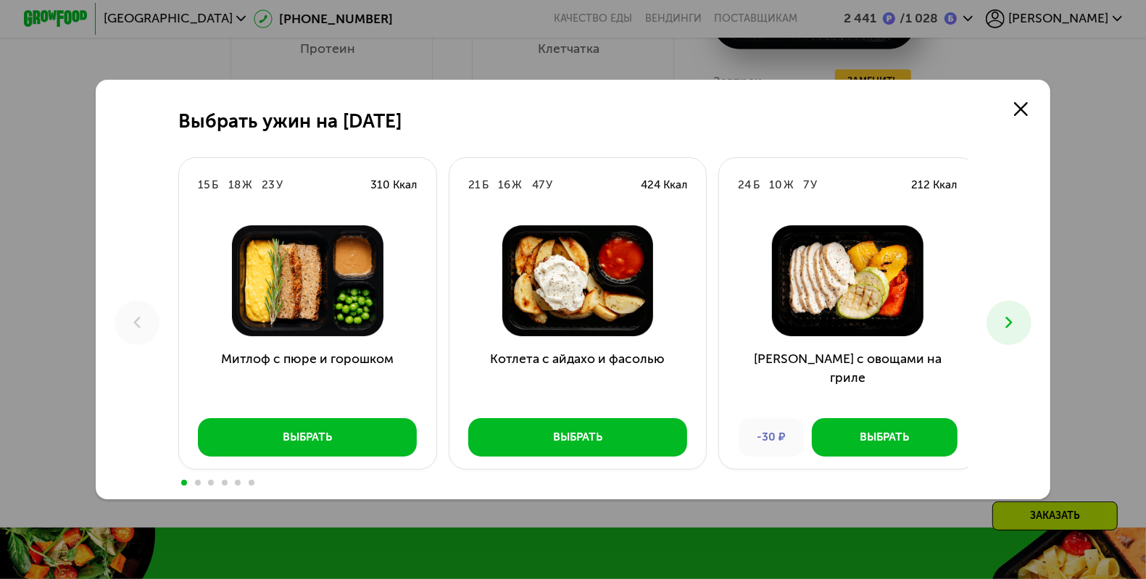
click at [1018, 326] on icon at bounding box center [1008, 322] width 19 height 19
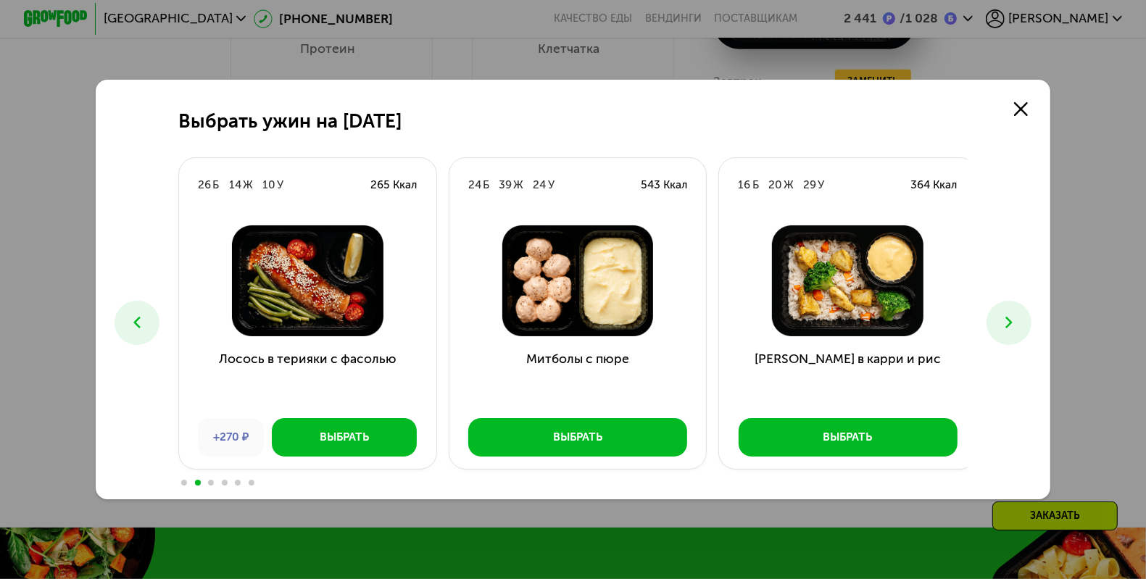
click at [1018, 326] on icon at bounding box center [1008, 322] width 19 height 19
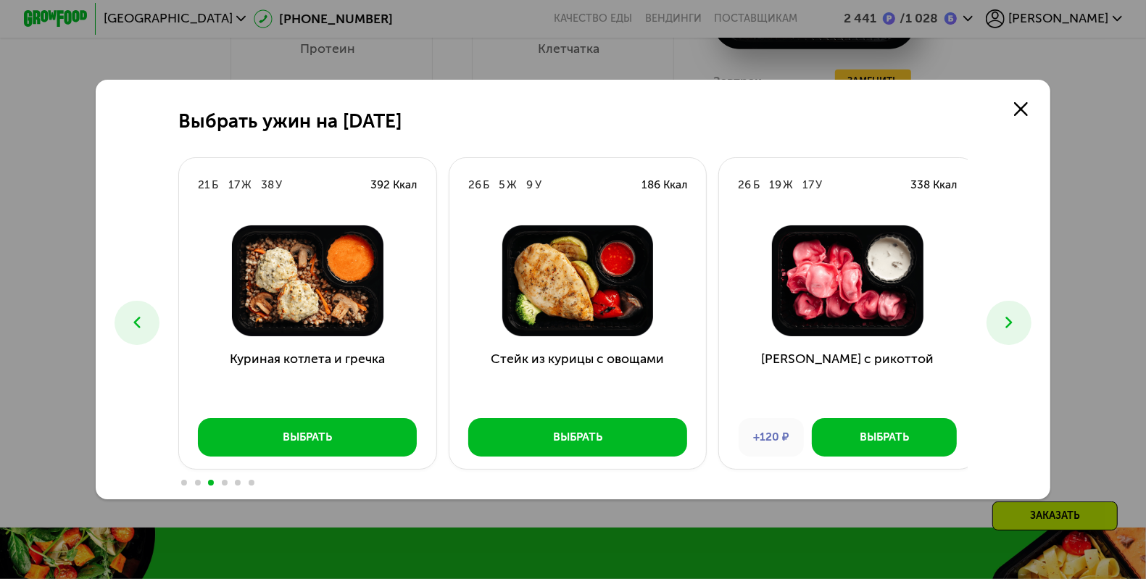
click at [1018, 326] on icon at bounding box center [1008, 322] width 19 height 19
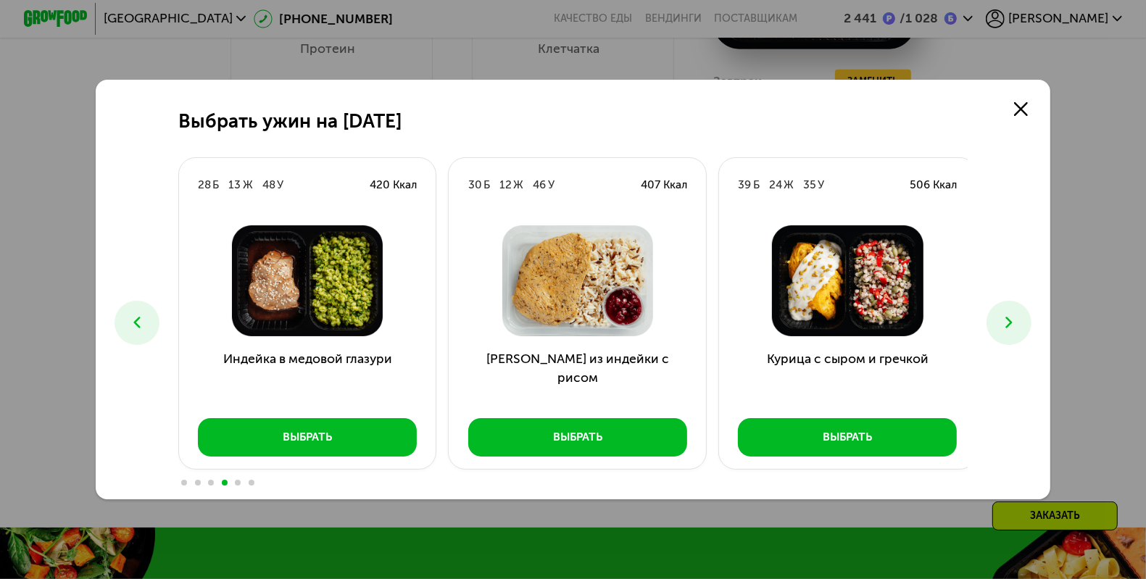
click at [1018, 326] on icon at bounding box center [1008, 322] width 19 height 19
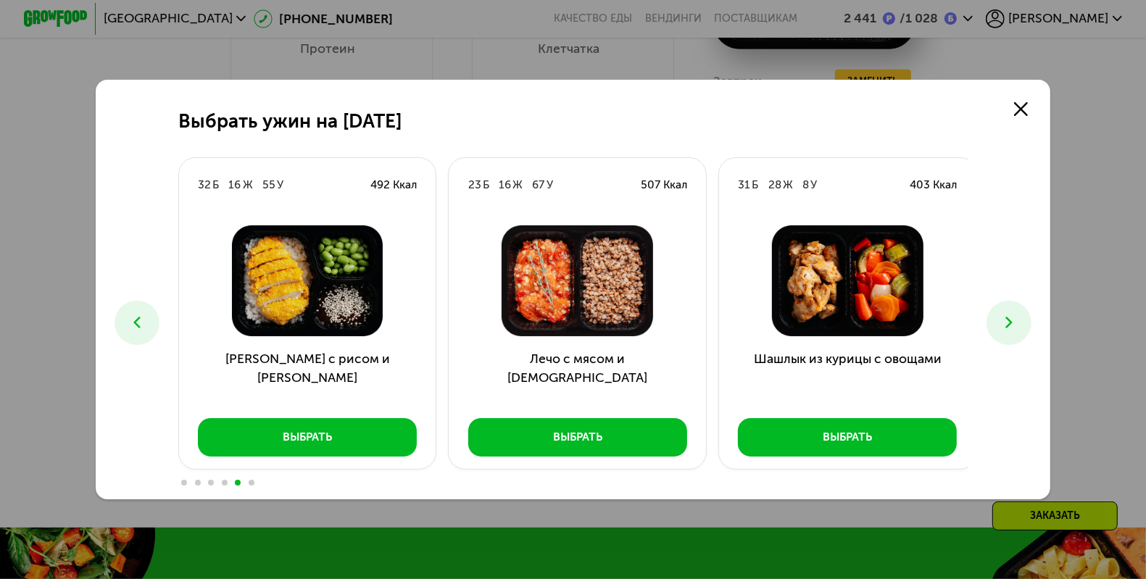
click at [1018, 326] on icon at bounding box center [1008, 322] width 19 height 19
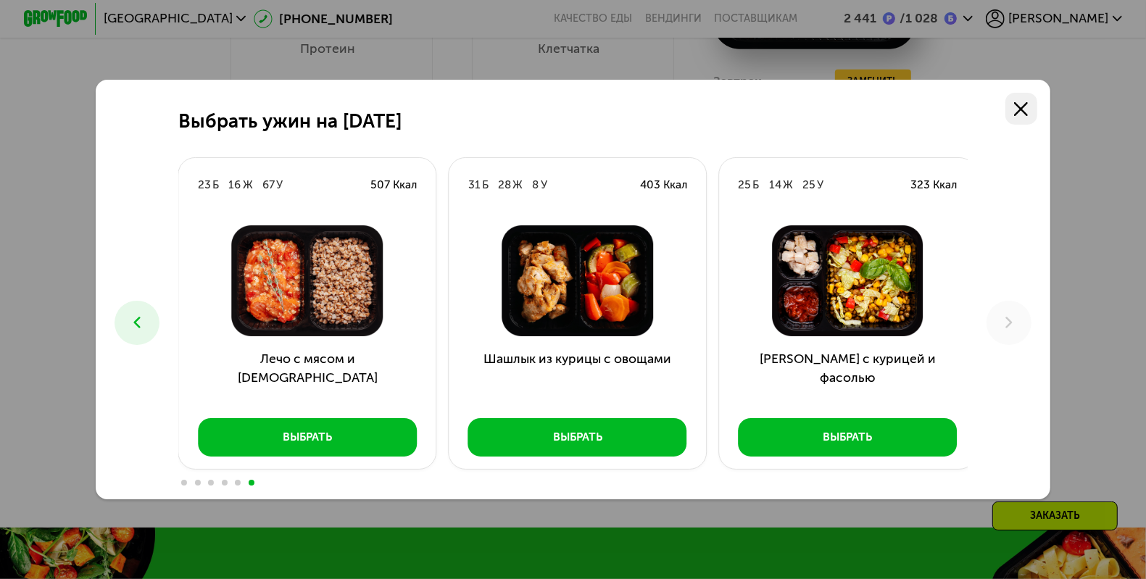
click at [1028, 108] on icon at bounding box center [1021, 109] width 14 height 14
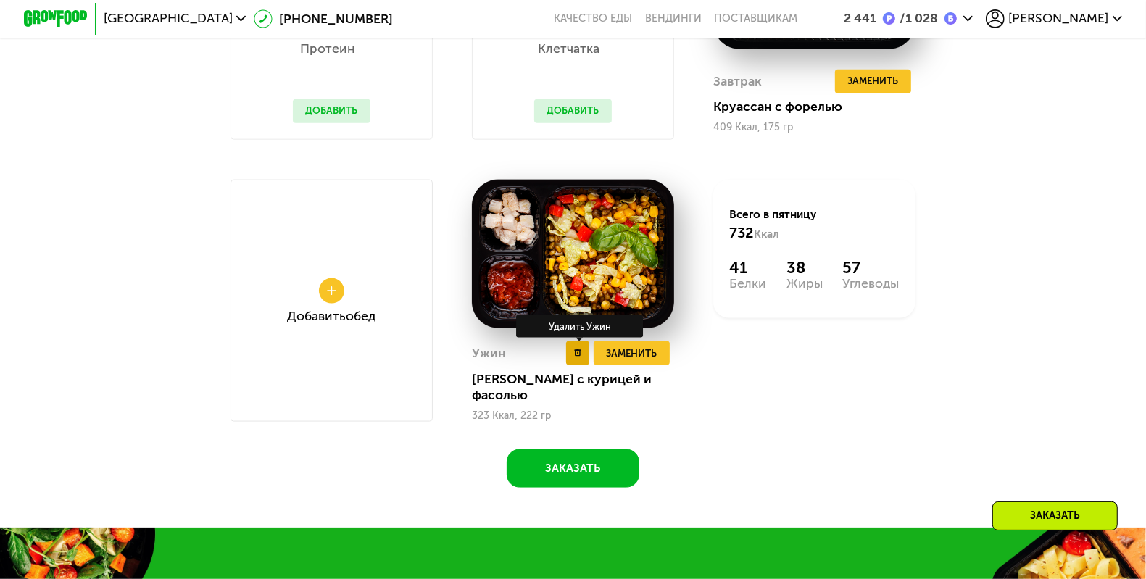
click at [574, 357] on use at bounding box center [577, 353] width 7 height 8
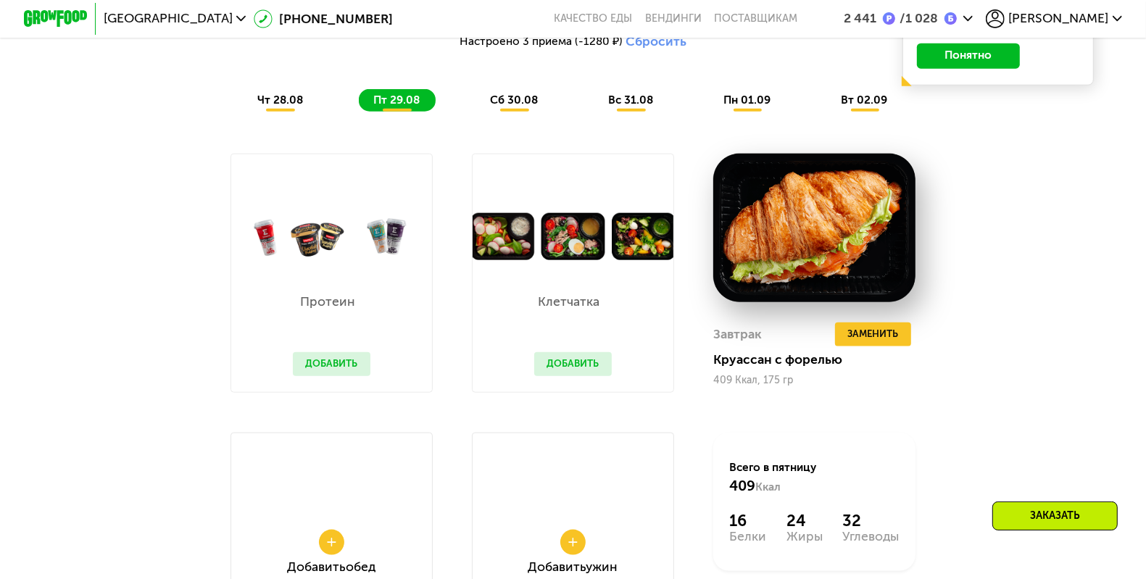
scroll to position [1234, 0]
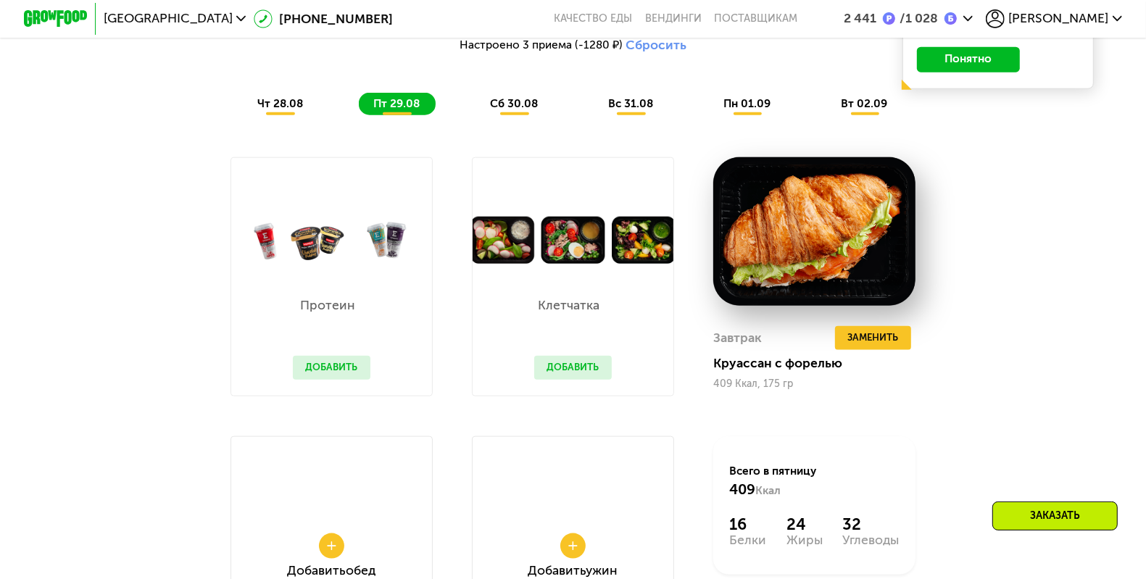
click at [581, 380] on button "Добавить" at bounding box center [573, 368] width 78 height 24
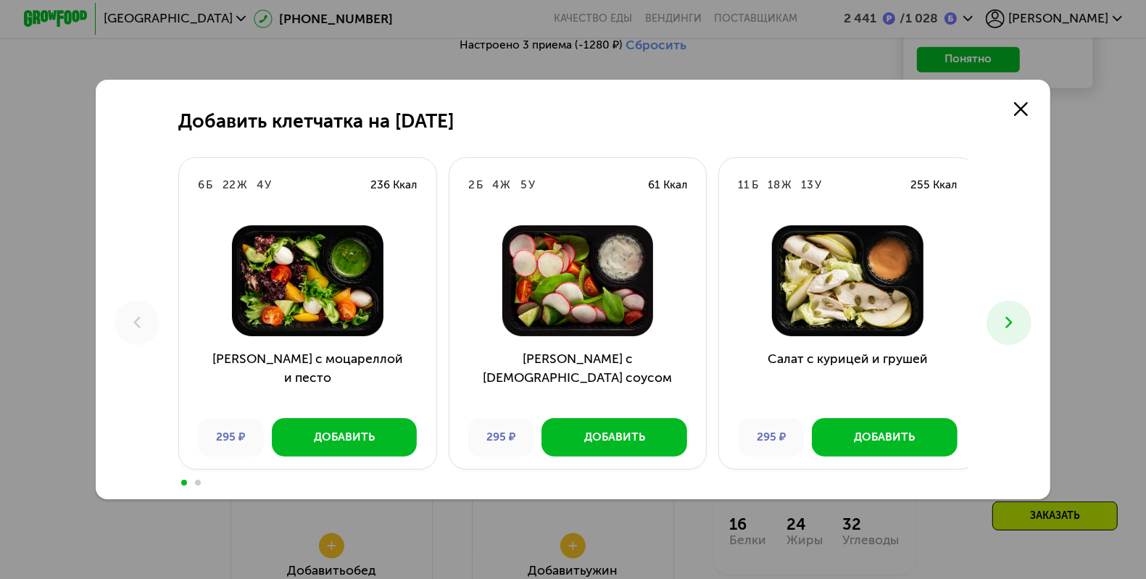
click at [1013, 320] on use at bounding box center [1009, 323] width 7 height 12
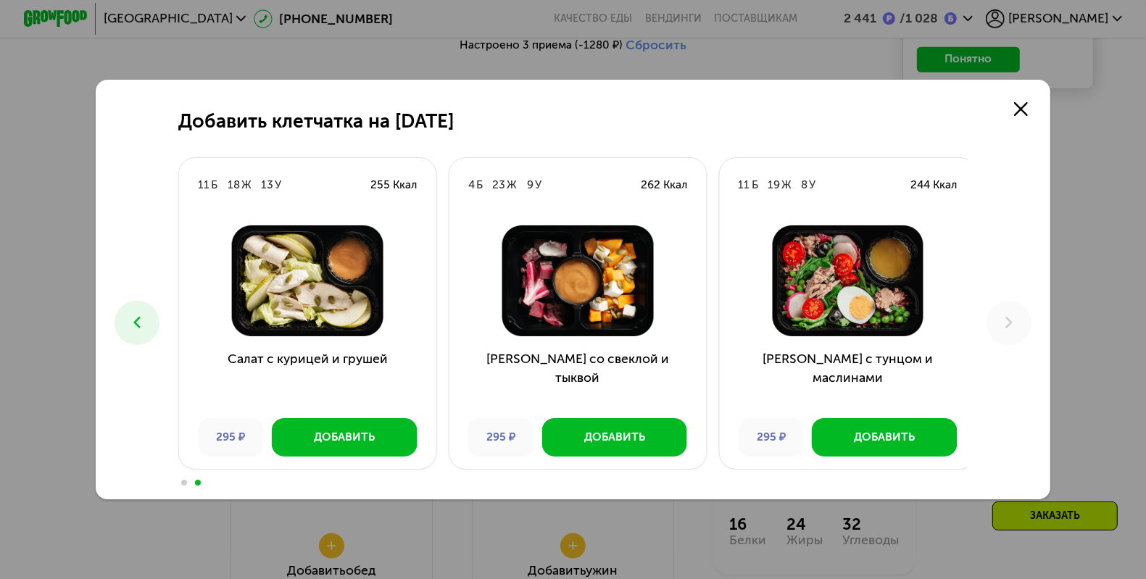
click at [144, 327] on button at bounding box center [137, 323] width 44 height 44
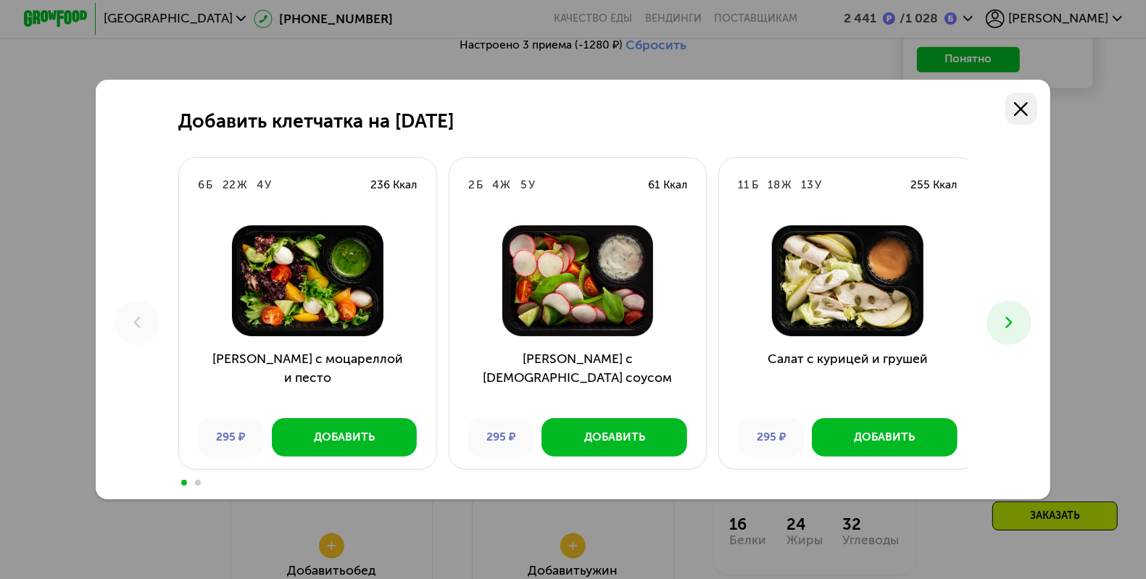
click at [1028, 110] on use at bounding box center [1021, 109] width 14 height 14
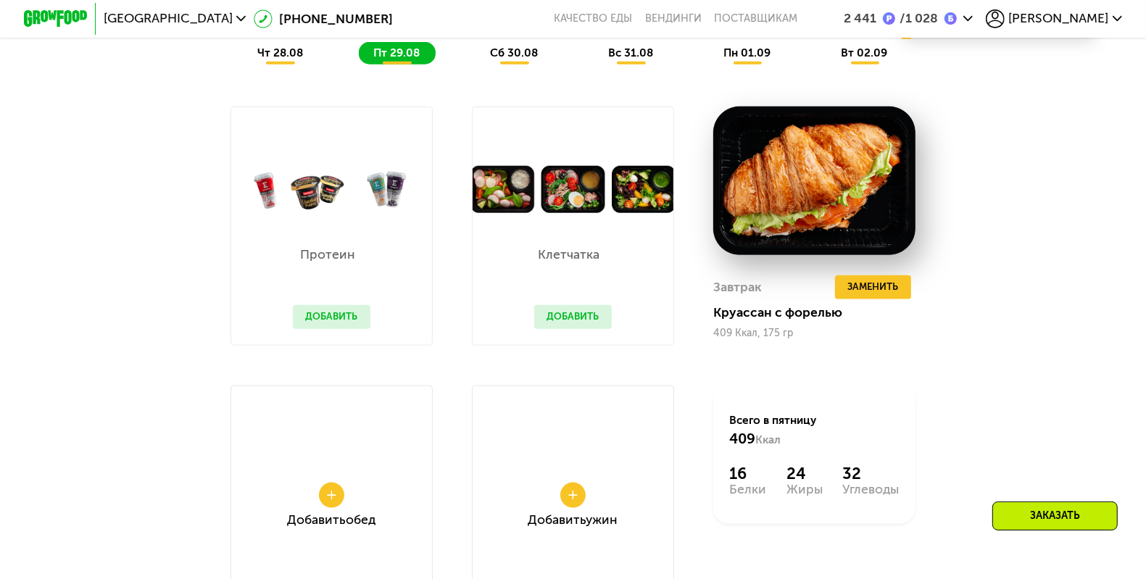
scroll to position [1286, 0]
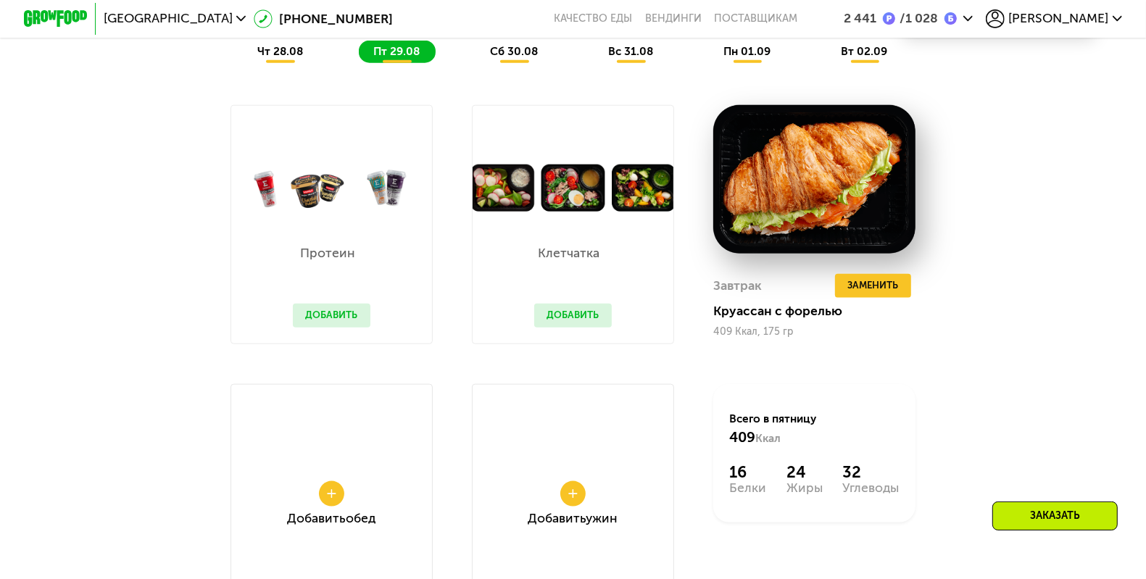
click at [317, 328] on button "Добавить" at bounding box center [332, 316] width 78 height 24
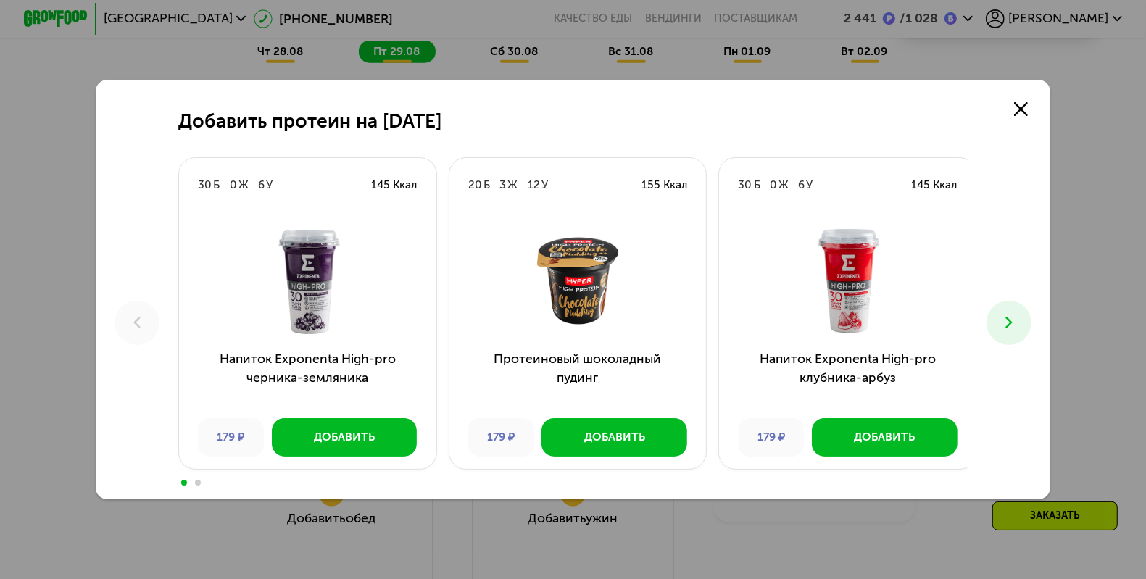
click at [1026, 326] on button at bounding box center [1008, 323] width 44 height 44
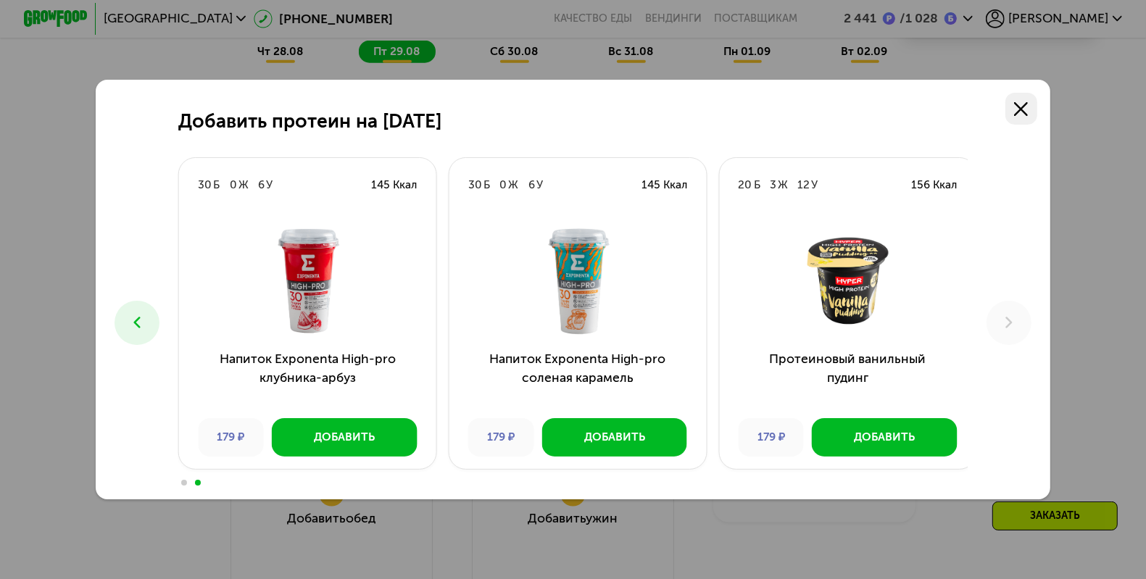
click at [1028, 109] on icon at bounding box center [1021, 109] width 14 height 14
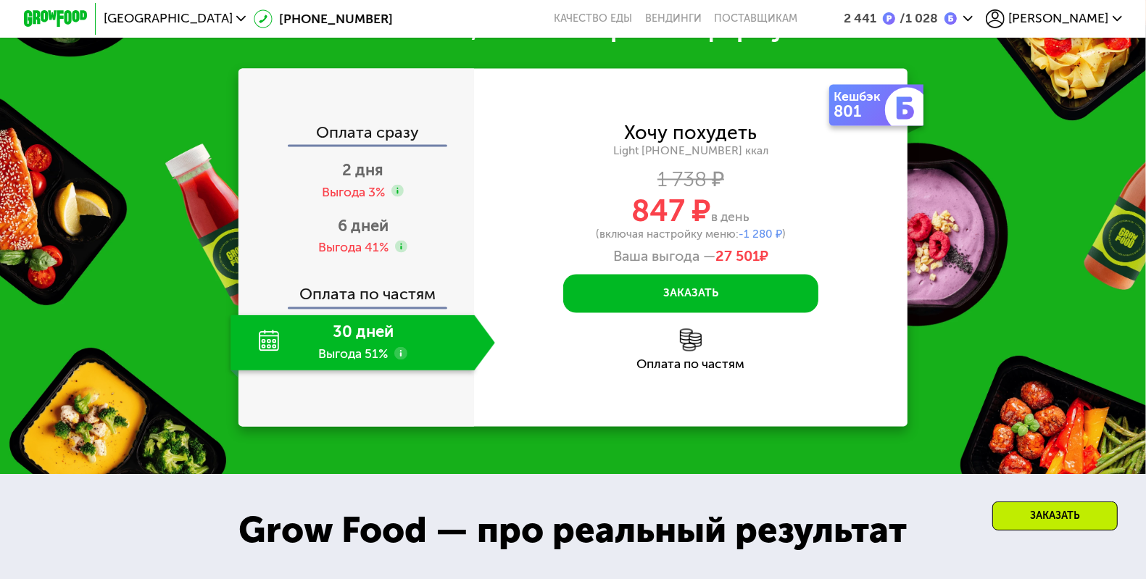
scroll to position [2051, 0]
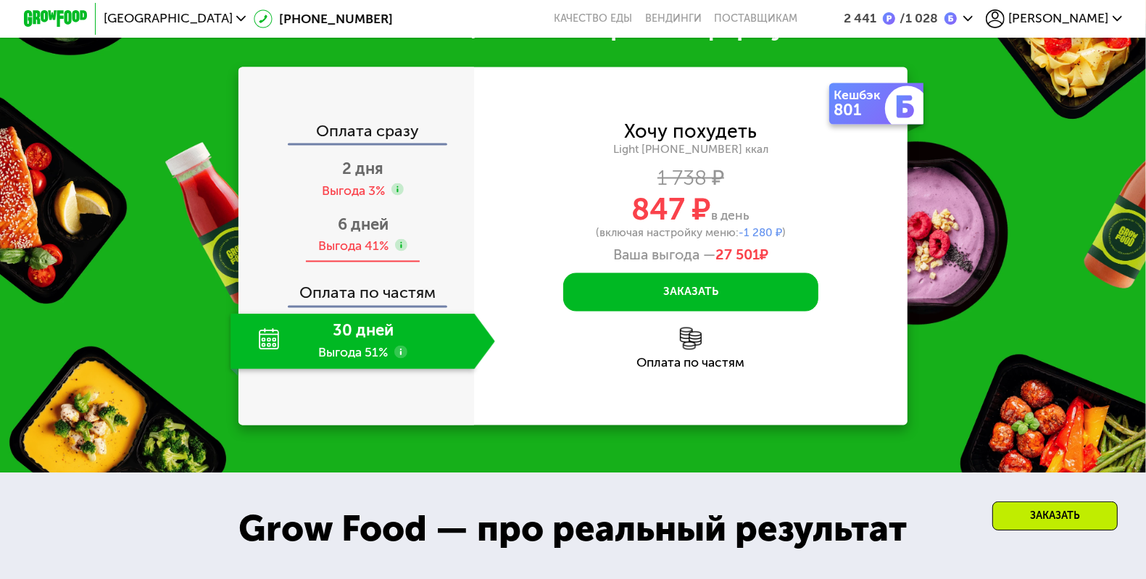
click at [359, 234] on span "6 дней" at bounding box center [363, 225] width 51 height 20
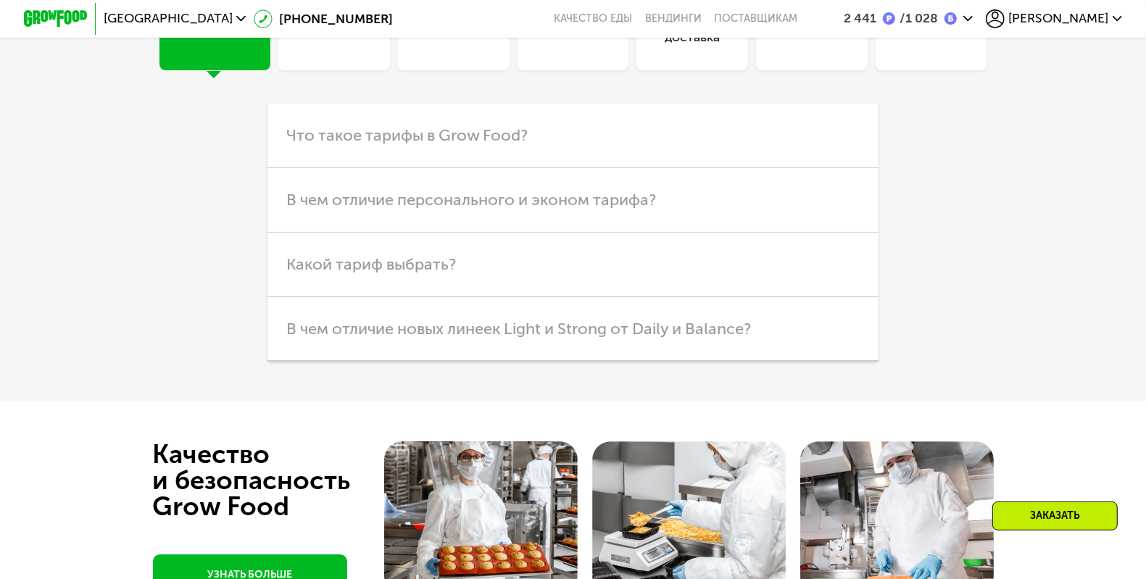
scroll to position [4454, 0]
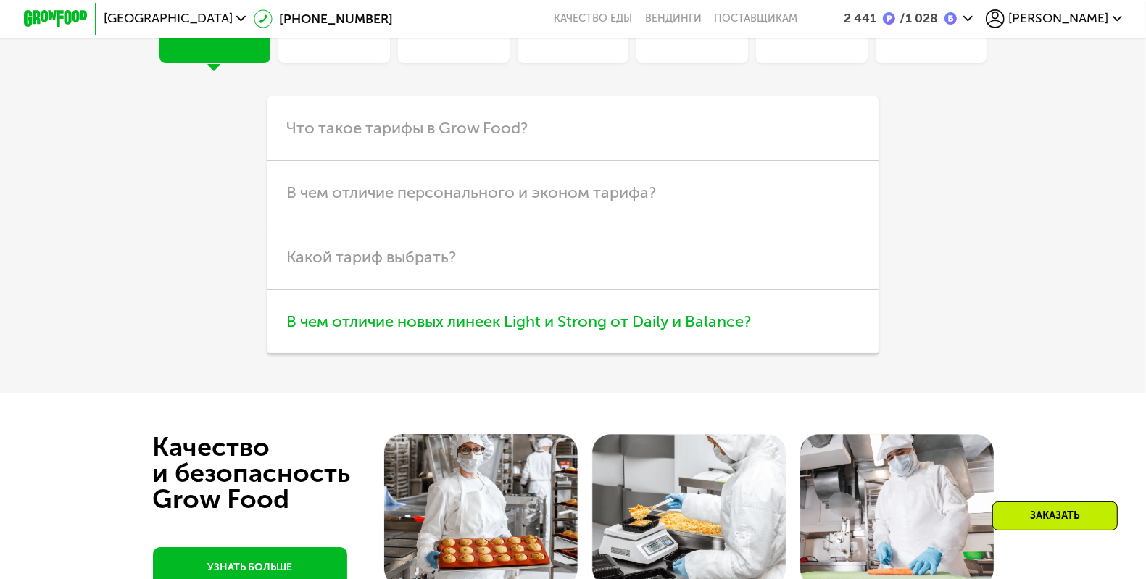
click at [355, 331] on span "В чем отличие новых линеек Light и Strong от Daily и Balance?" at bounding box center [518, 322] width 465 height 20
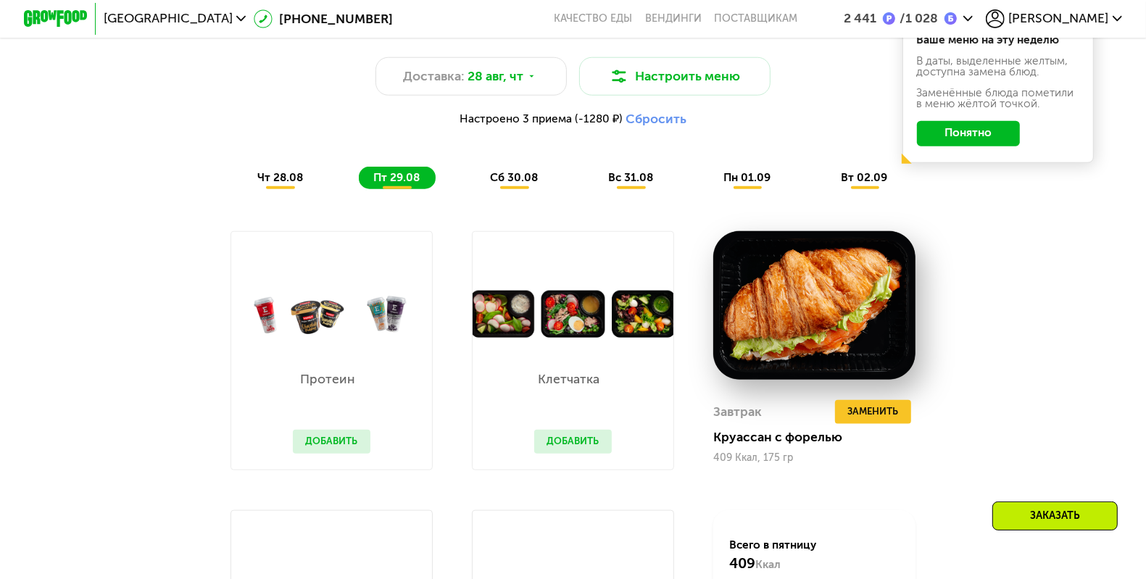
scroll to position [1160, 0]
click at [988, 142] on button "Понятно" at bounding box center [968, 134] width 103 height 25
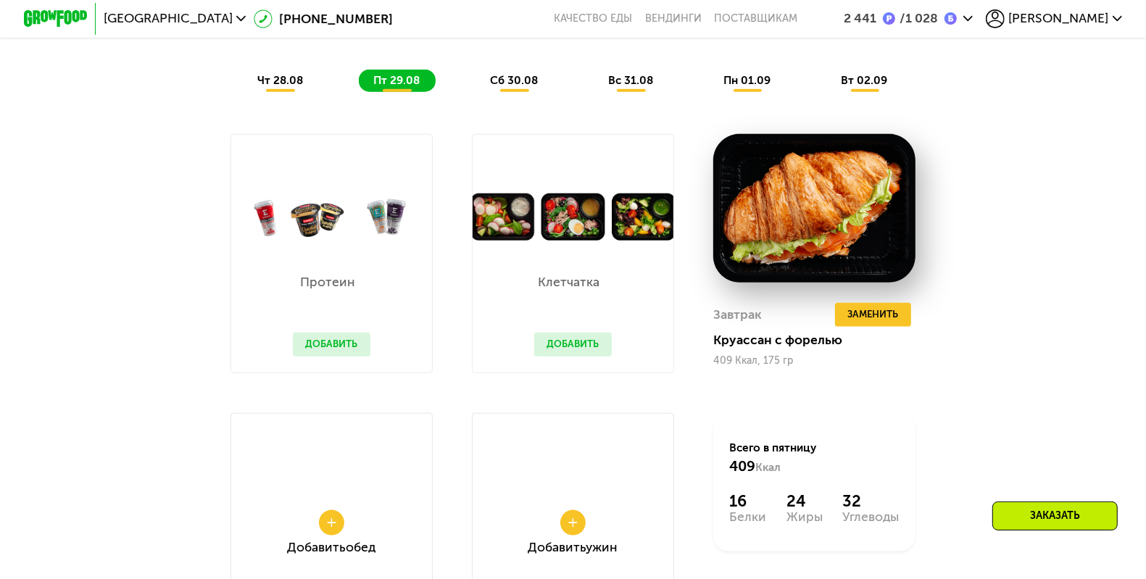
scroll to position [1258, 0]
